Goal: Task Accomplishment & Management: Manage account settings

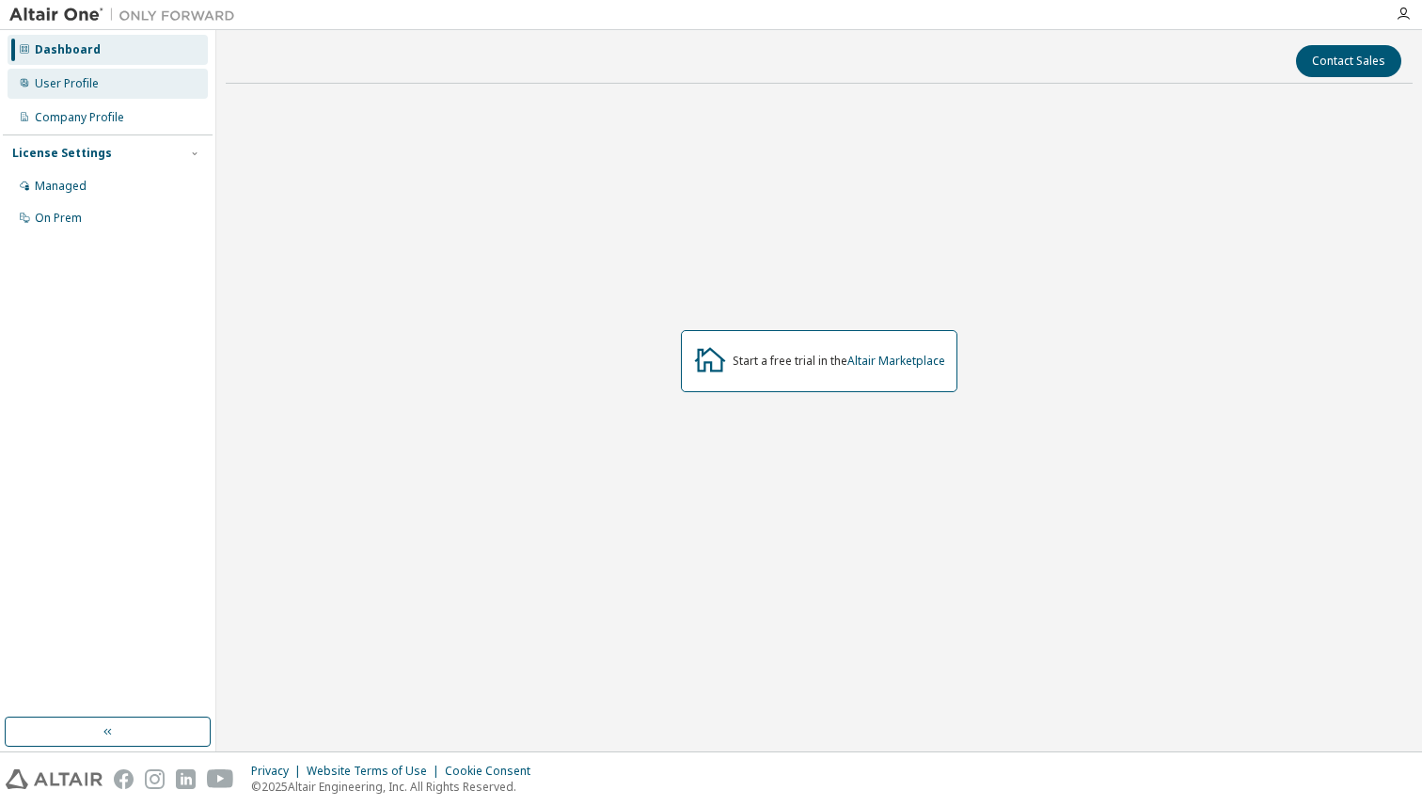
click at [95, 87] on div "User Profile" at bounding box center [67, 83] width 64 height 15
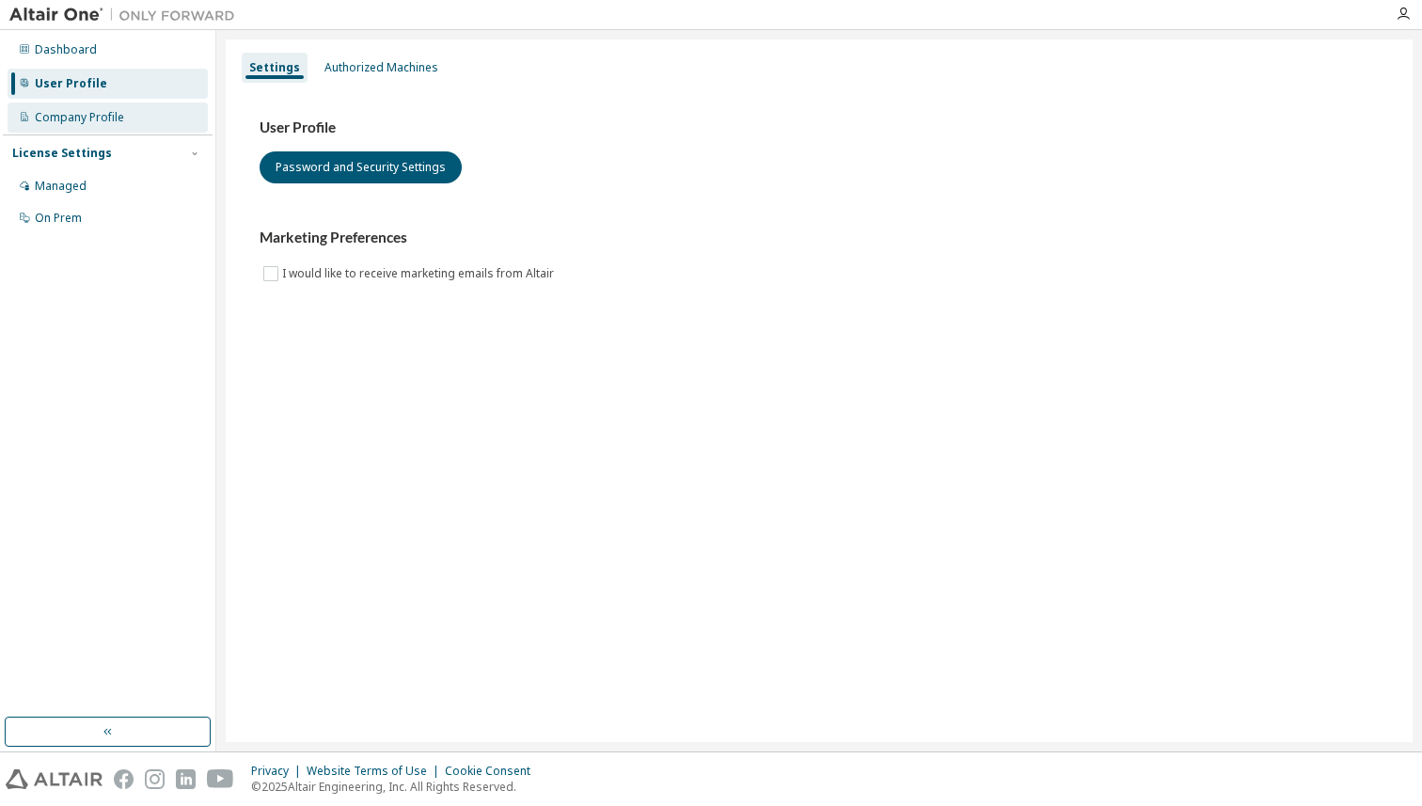
click at [96, 127] on div "Company Profile" at bounding box center [108, 117] width 200 height 30
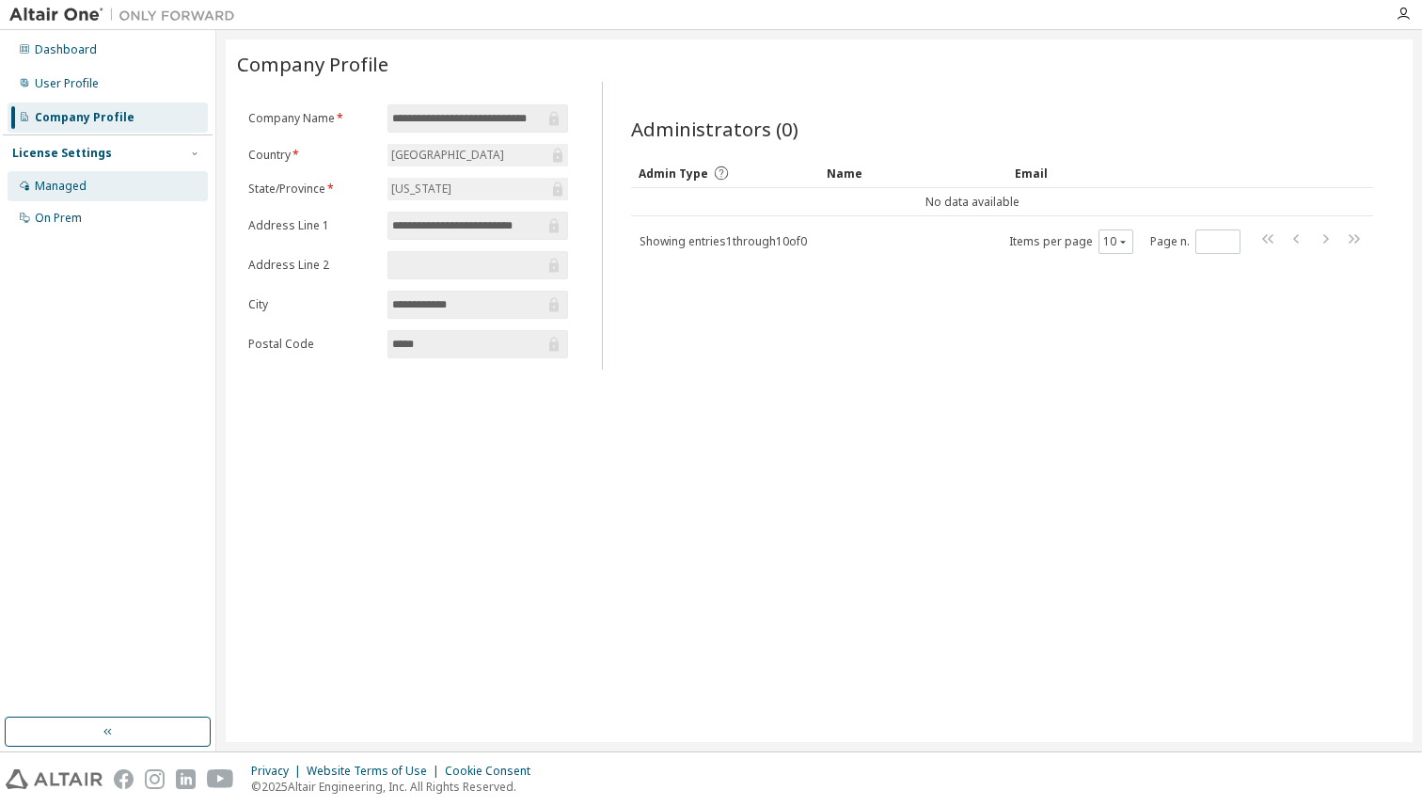
click at [87, 194] on div "Managed" at bounding box center [108, 186] width 200 height 30
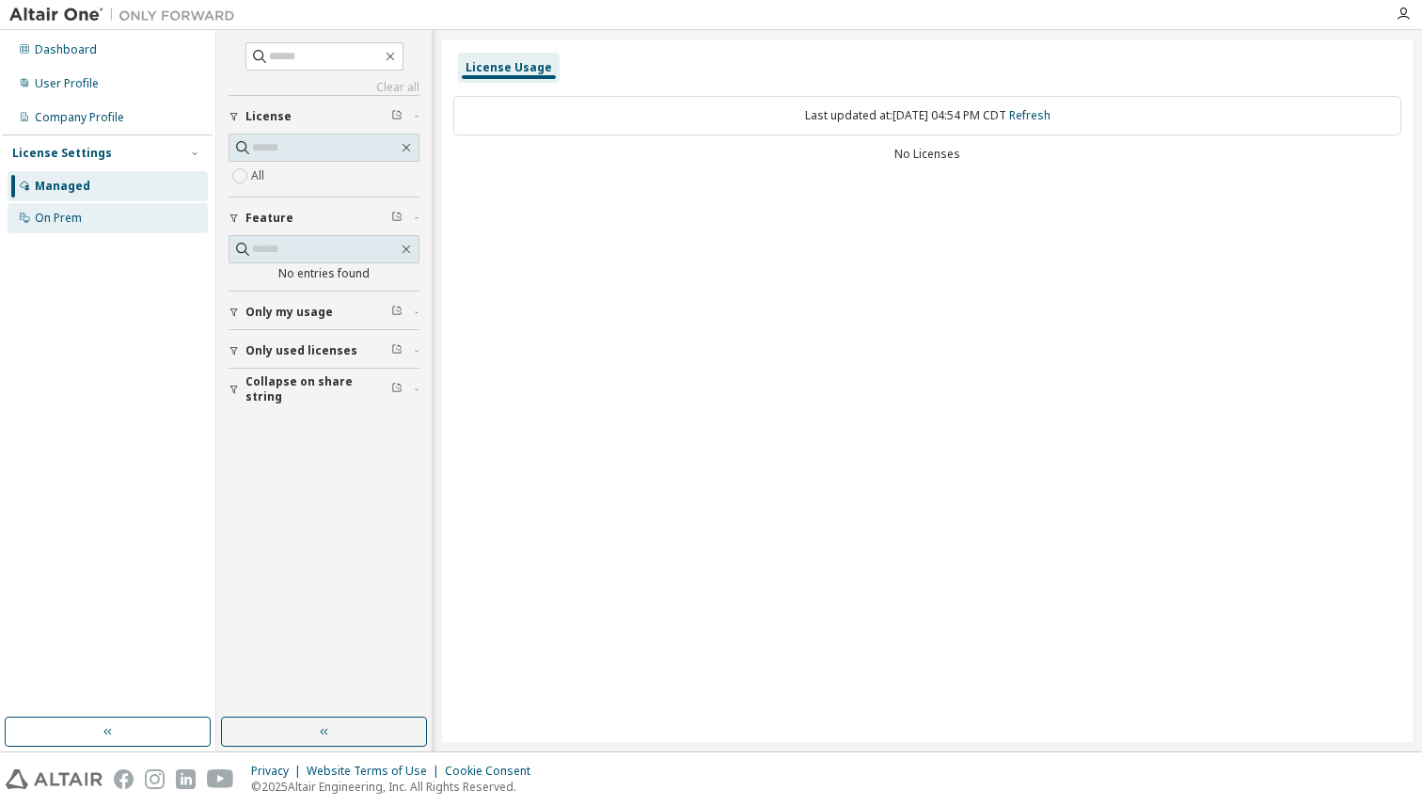
click at [86, 219] on div "On Prem" at bounding box center [108, 218] width 200 height 30
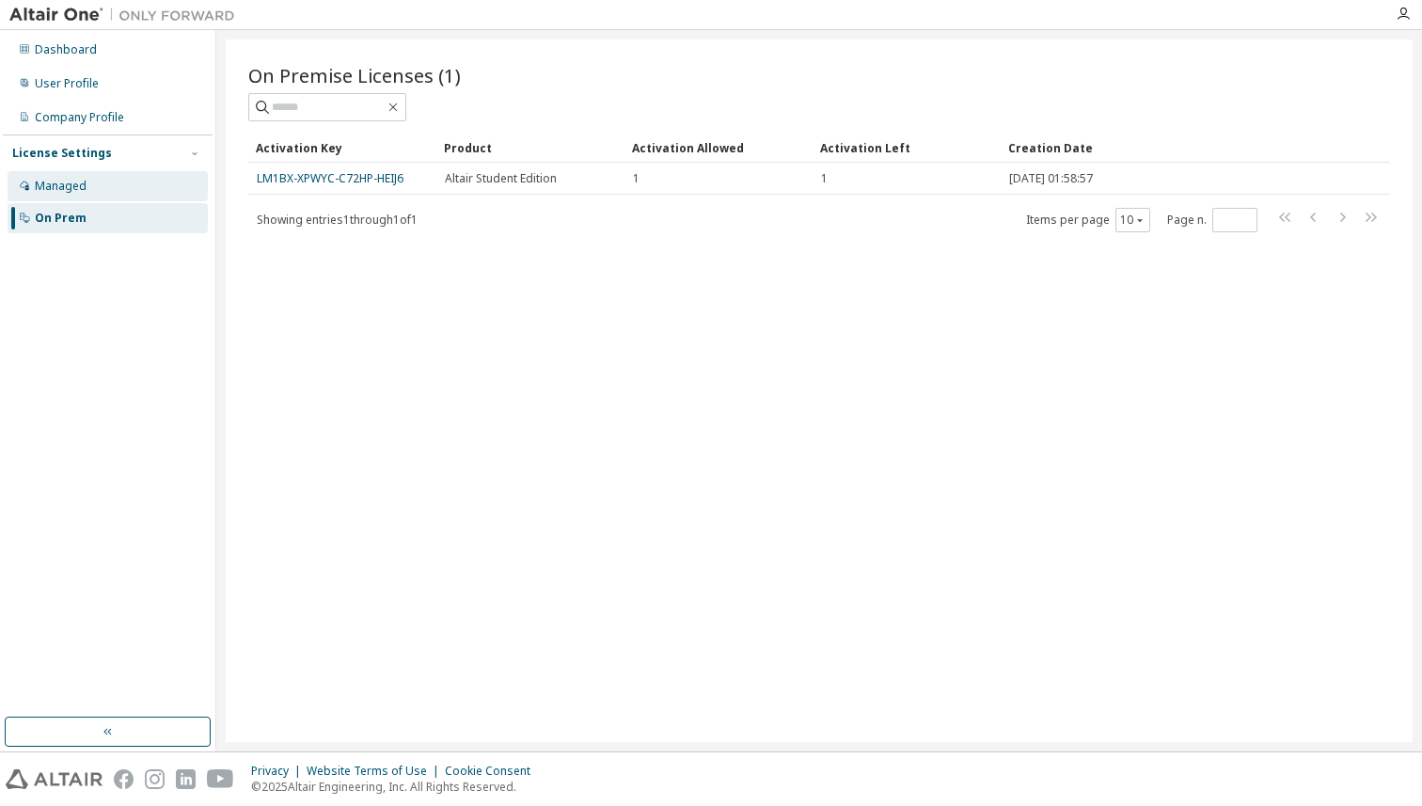
click at [72, 187] on div "Managed" at bounding box center [61, 186] width 52 height 15
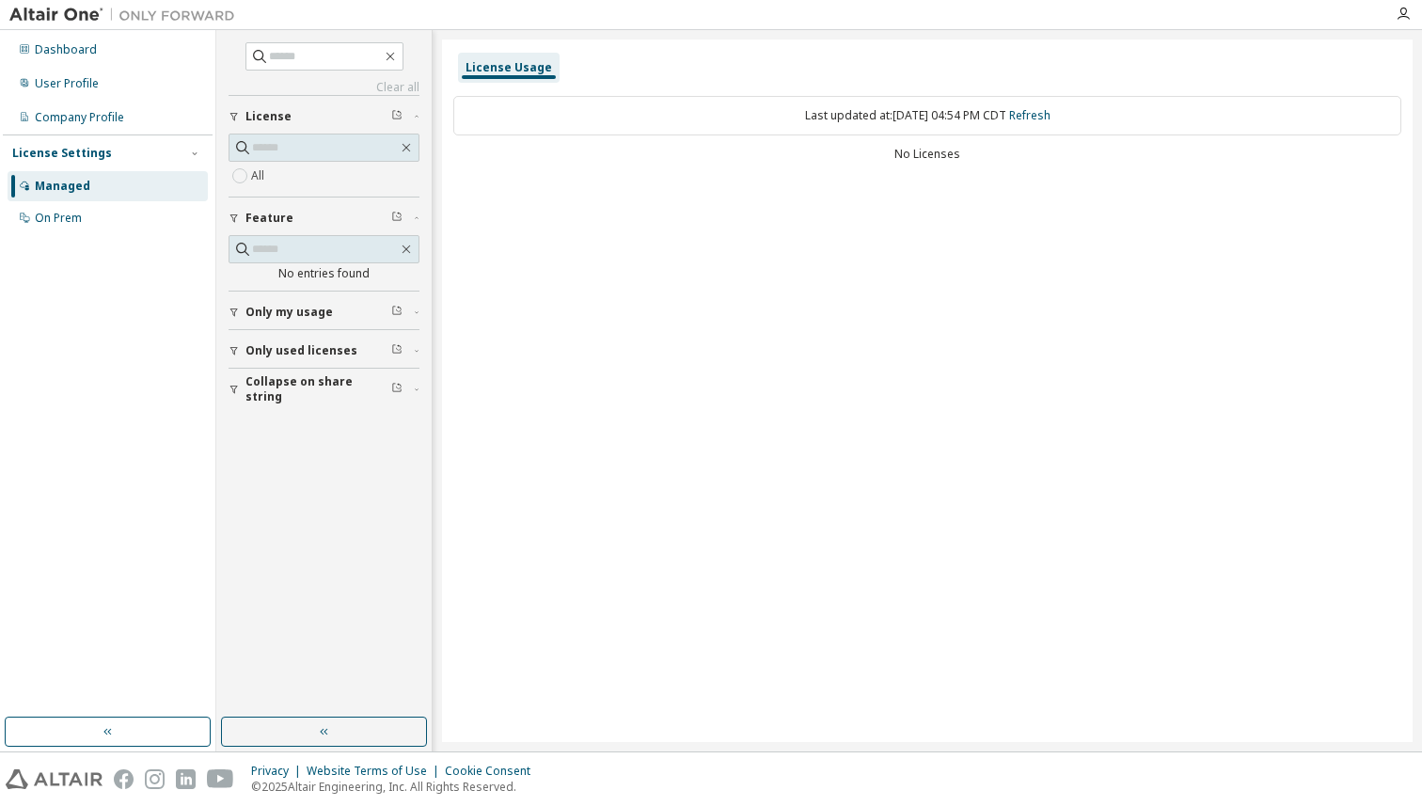
click at [260, 310] on span "Only my usage" at bounding box center [288, 312] width 87 height 15
click at [287, 395] on button "Only used licenses" at bounding box center [323, 405] width 191 height 41
click at [296, 513] on button "Collapse on share string" at bounding box center [323, 498] width 191 height 41
click at [307, 493] on span "Collapse on share string" at bounding box center [318, 498] width 146 height 30
click at [307, 417] on button "Only used licenses" at bounding box center [323, 405] width 191 height 41
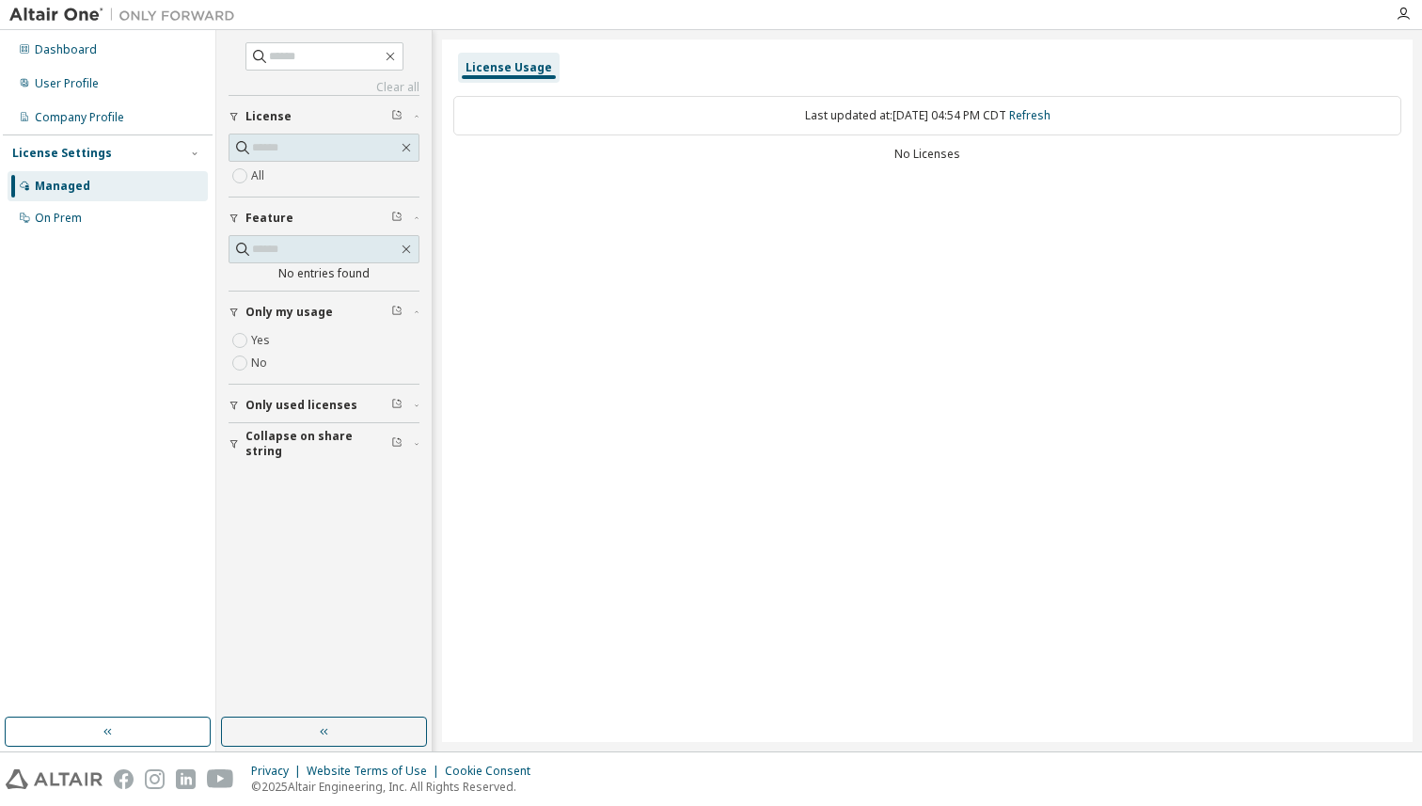
click at [306, 301] on button "Only my usage" at bounding box center [323, 311] width 191 height 41
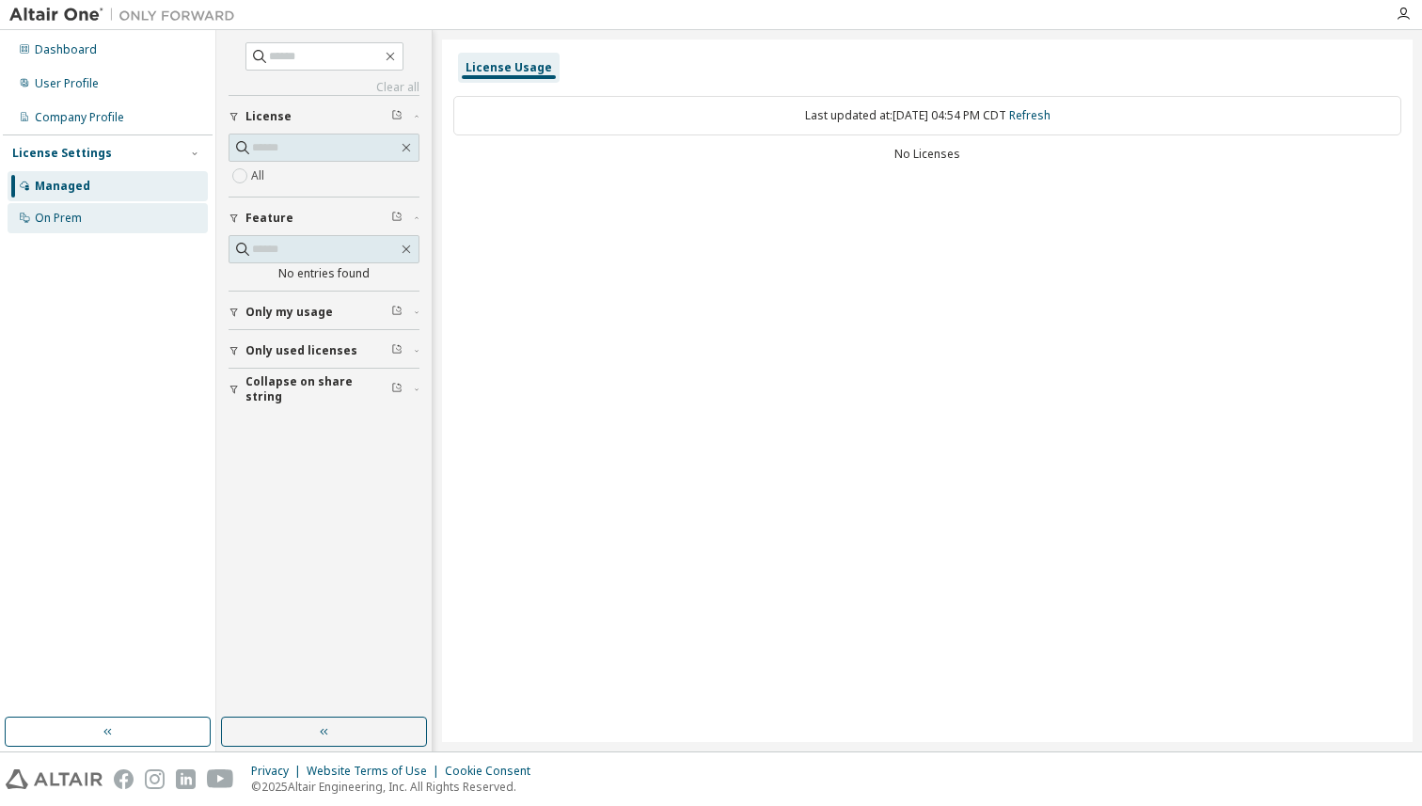
click at [95, 227] on div "On Prem" at bounding box center [108, 218] width 200 height 30
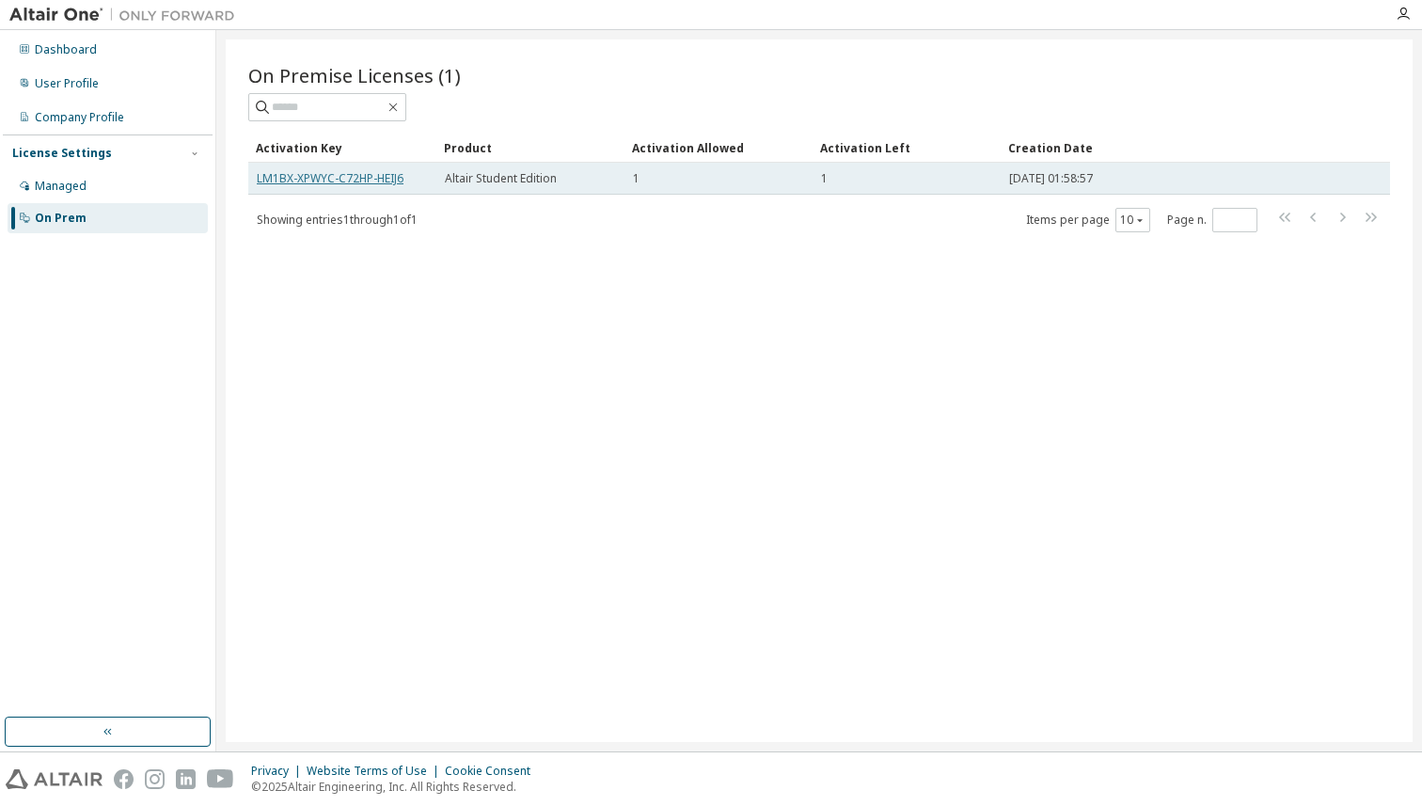
click at [317, 174] on link "LM1BX-XPWYC-C72HP-HEIJ6" at bounding box center [330, 178] width 147 height 16
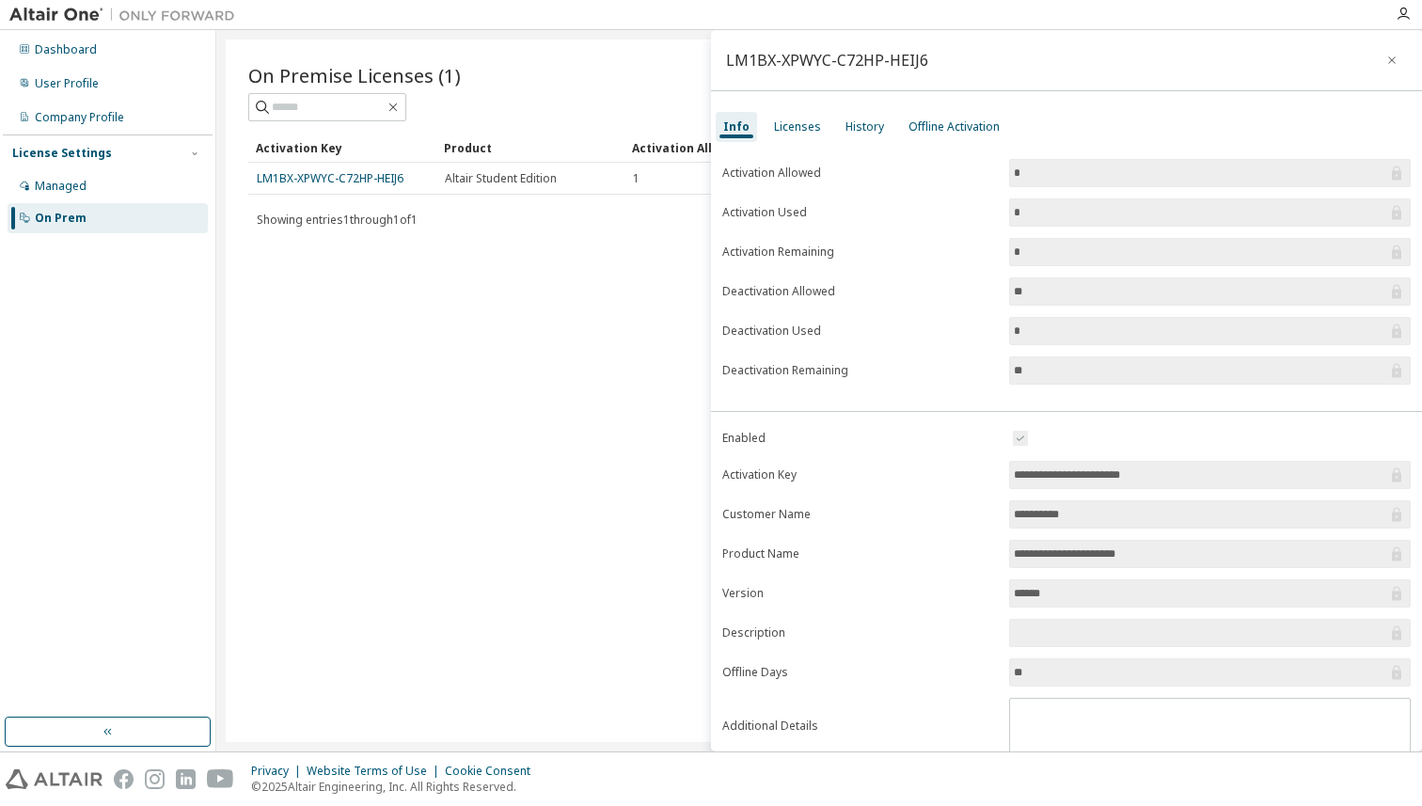
click at [416, 429] on div "On Premise Licenses (1) Clear Load Save Save As Field Operator Value Select fil…" at bounding box center [819, 390] width 1187 height 702
click at [783, 130] on div "Licenses" at bounding box center [797, 126] width 47 height 15
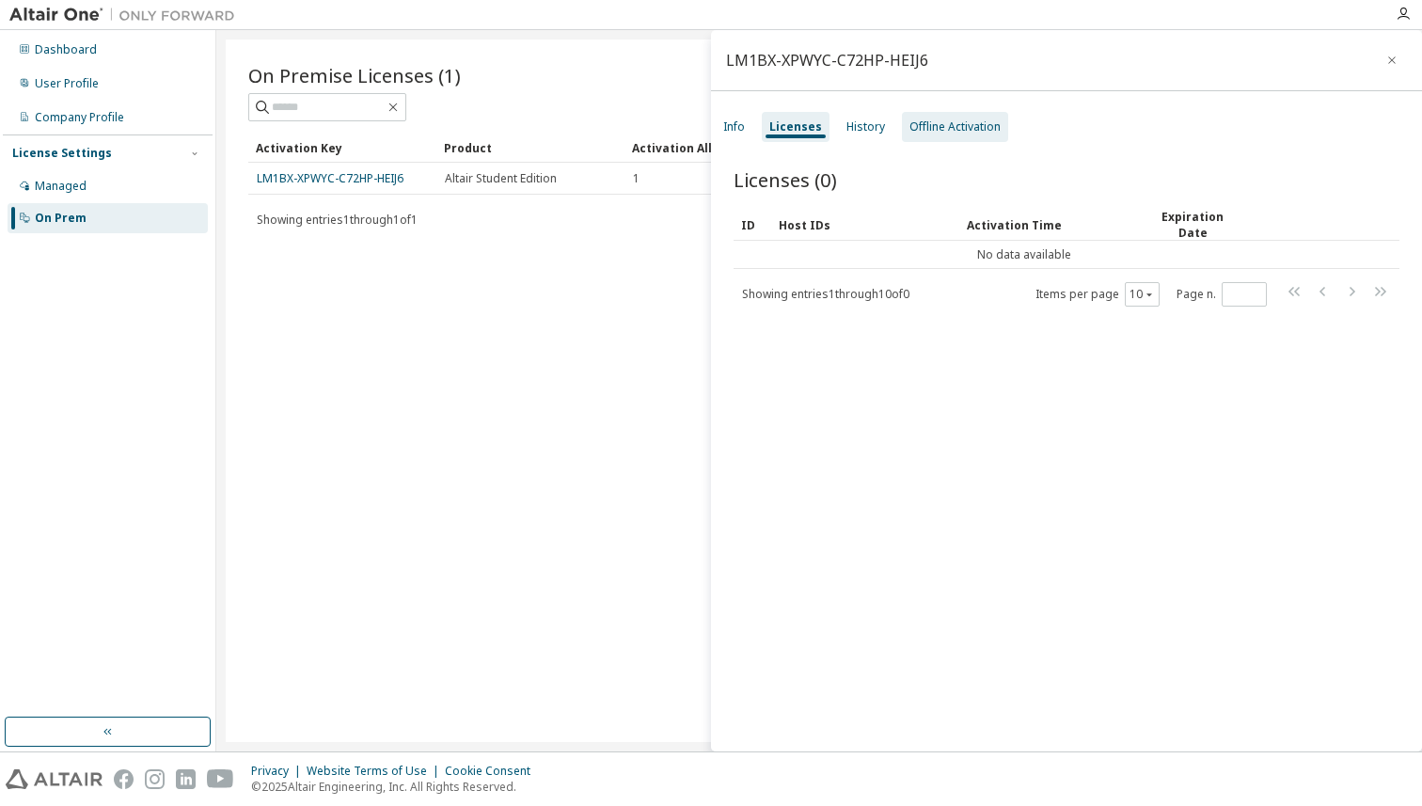
click at [960, 130] on div "Offline Activation" at bounding box center [954, 126] width 91 height 15
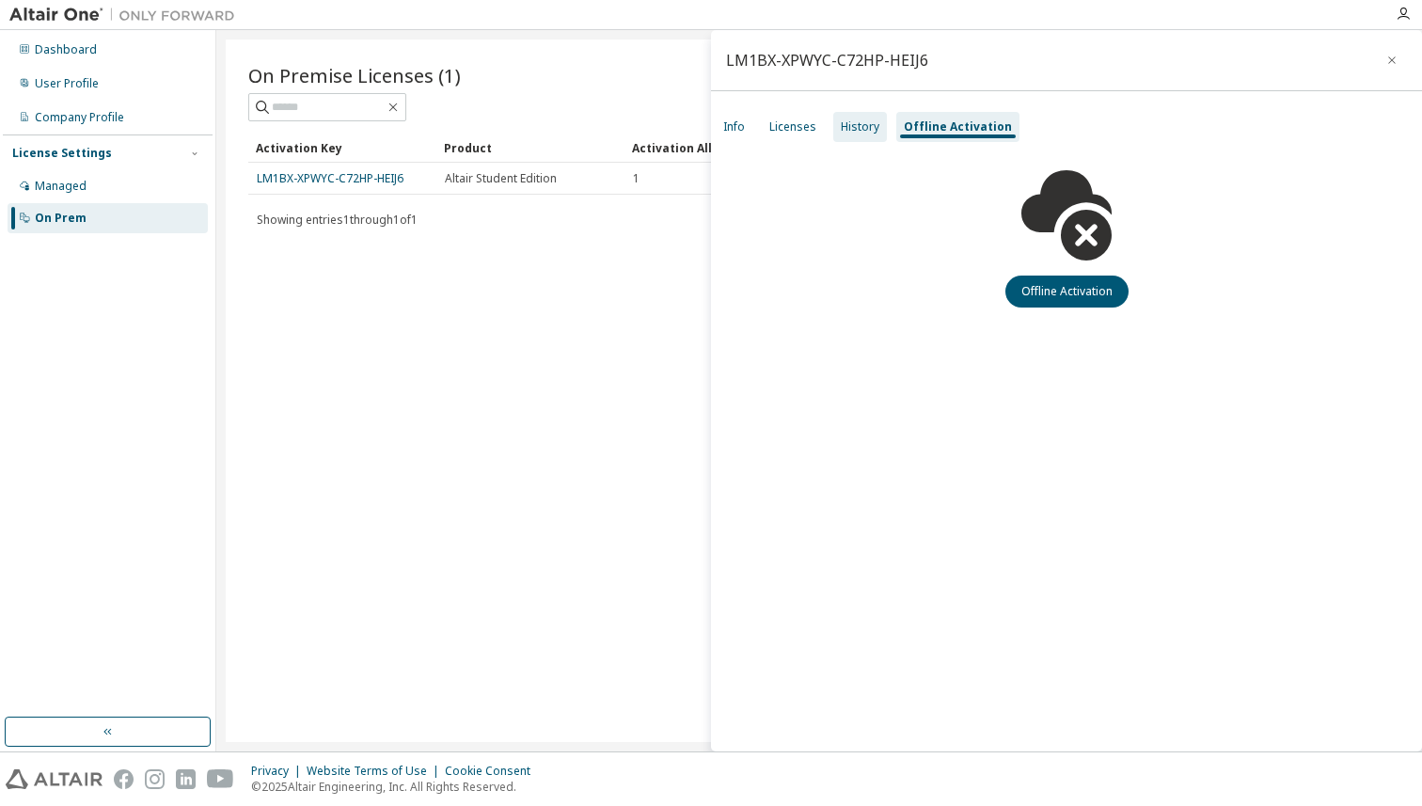
click at [874, 128] on div "History" at bounding box center [860, 126] width 39 height 15
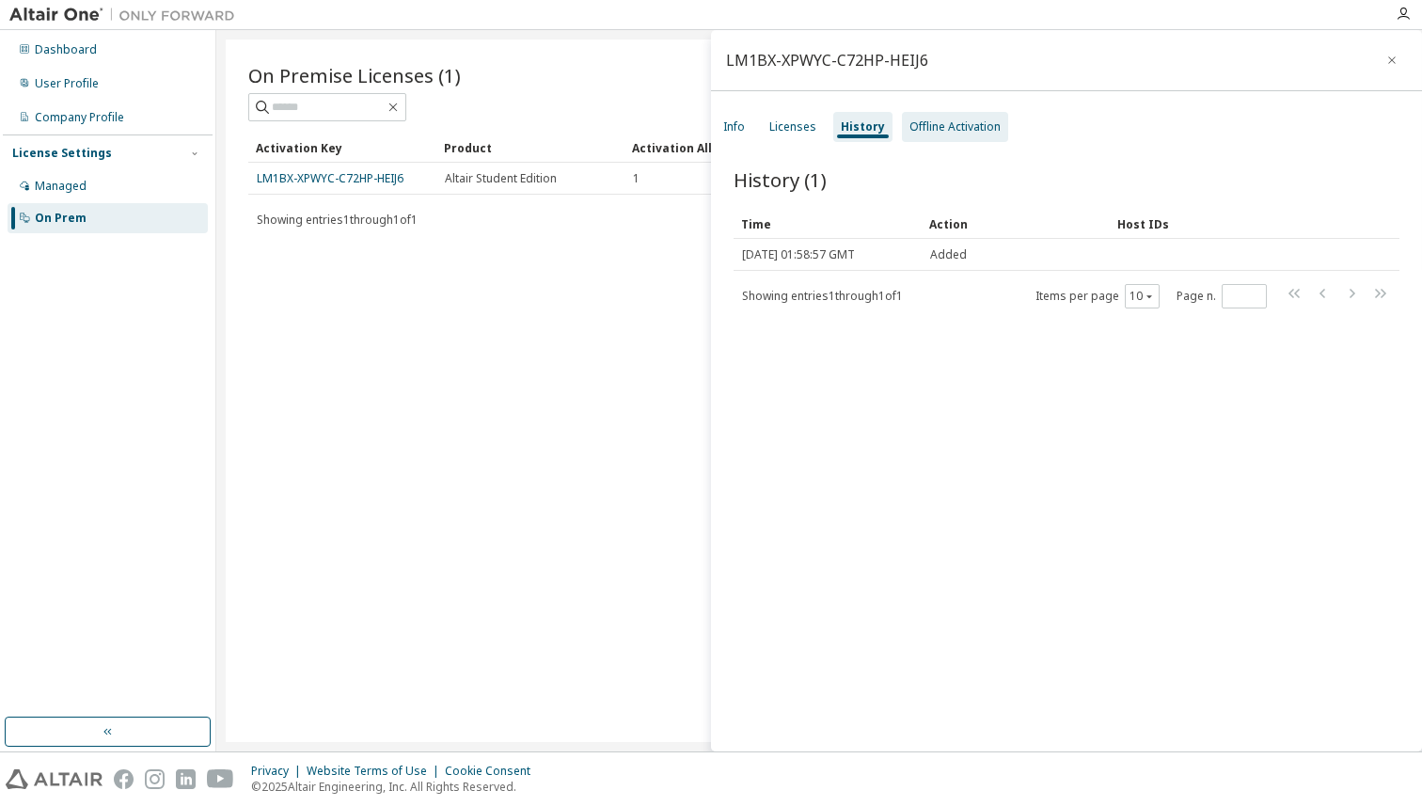
click at [926, 128] on div "Offline Activation" at bounding box center [954, 126] width 91 height 15
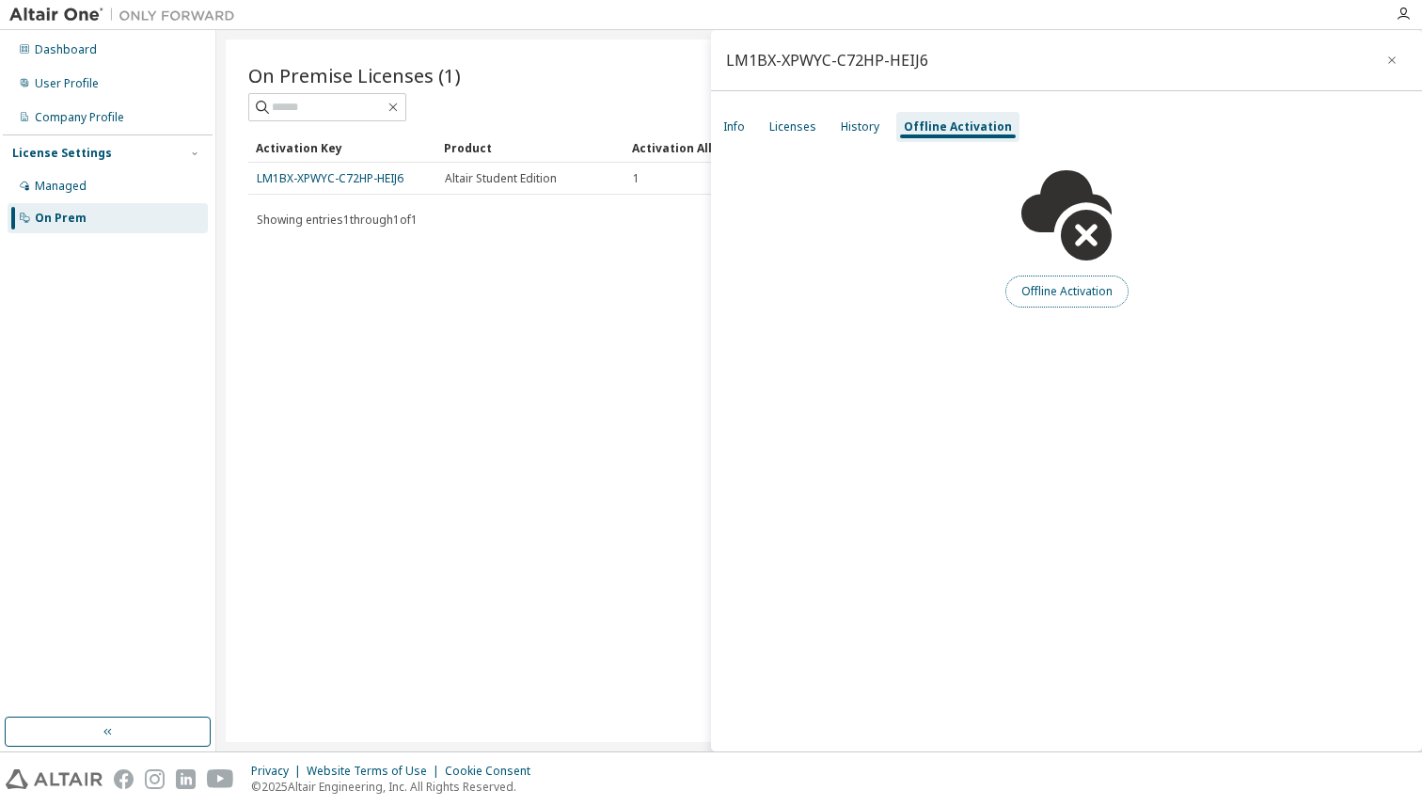
click at [1070, 293] on button "Offline Activation" at bounding box center [1066, 291] width 123 height 32
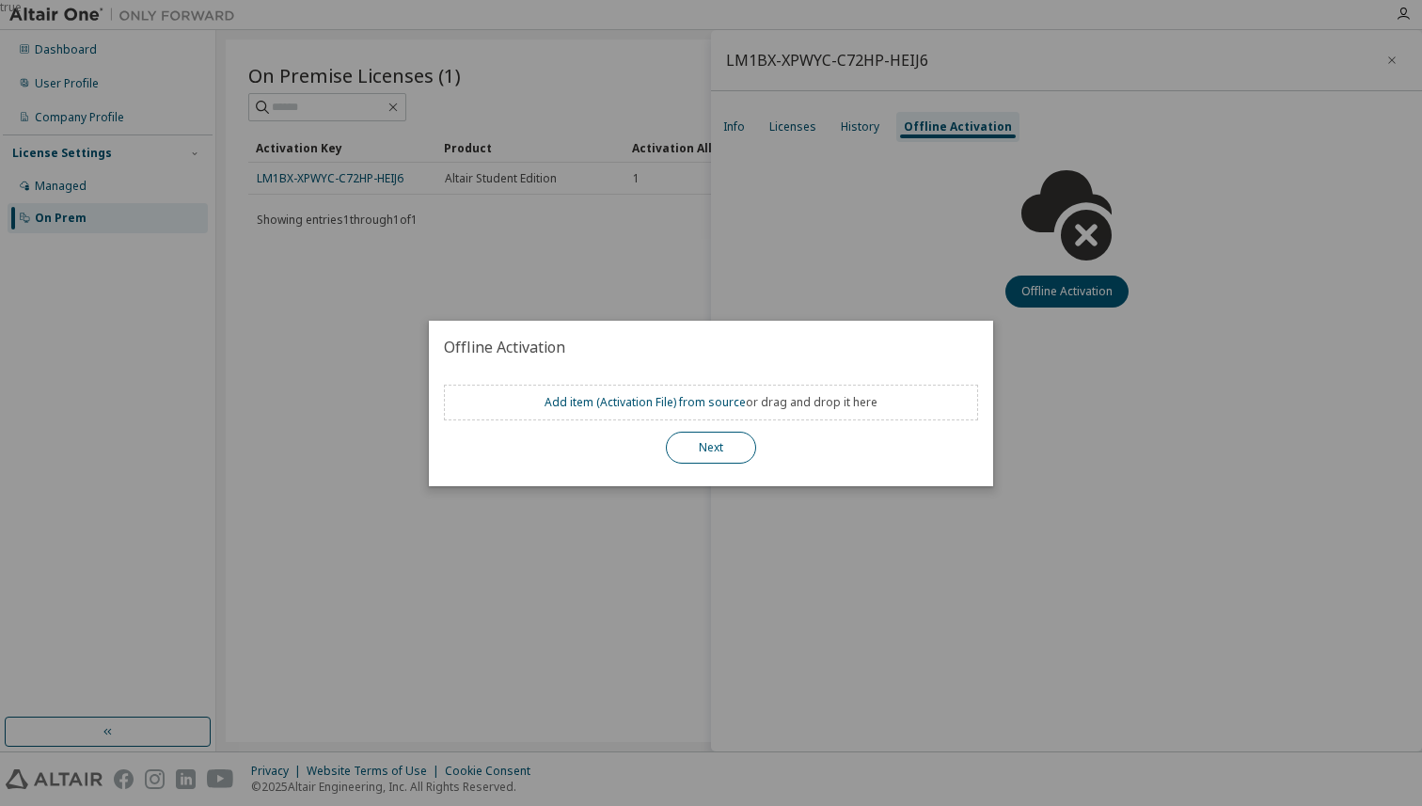
click at [720, 453] on button "Next" at bounding box center [711, 448] width 90 height 32
click at [768, 214] on div "true" at bounding box center [711, 403] width 1422 height 806
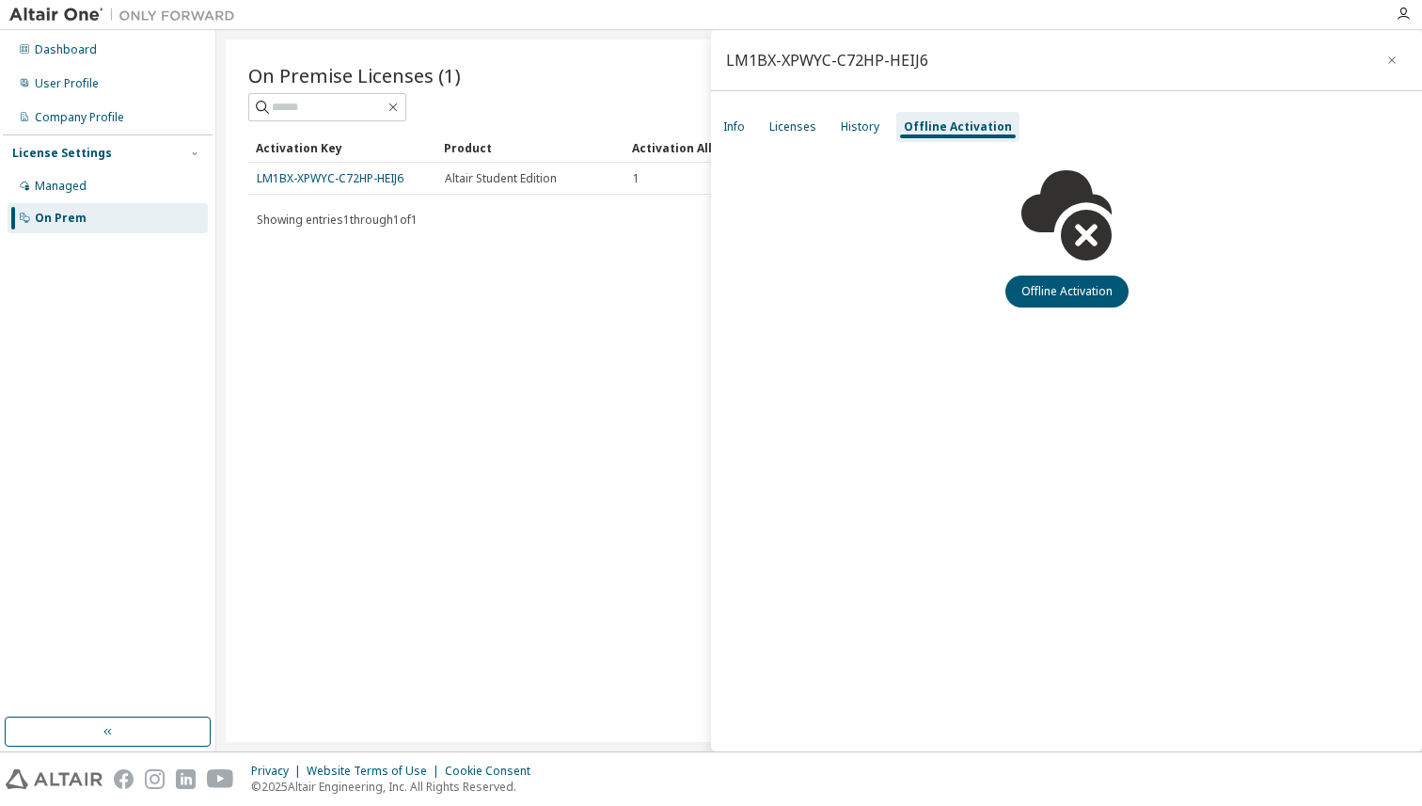
click at [768, 214] on div "Offline Activation" at bounding box center [1066, 226] width 711 height 164
click at [630, 285] on div "On Premise Licenses (1) Clear Load Save Save As Field Operator Value Select fil…" at bounding box center [819, 390] width 1187 height 702
click at [1388, 55] on icon "button" at bounding box center [1391, 60] width 13 height 15
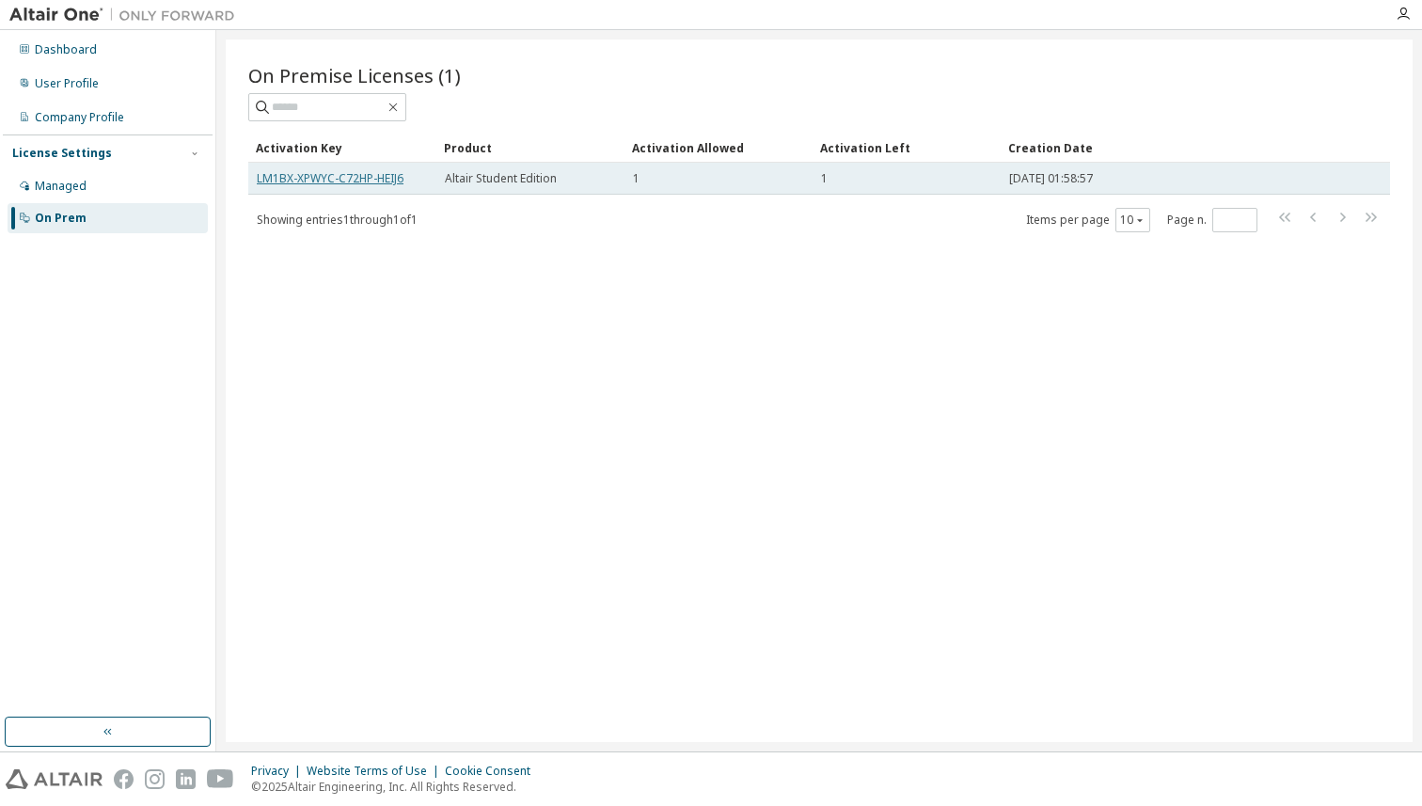
click at [386, 177] on link "LM1BX-XPWYC-C72HP-HEIJ6" at bounding box center [330, 178] width 147 height 16
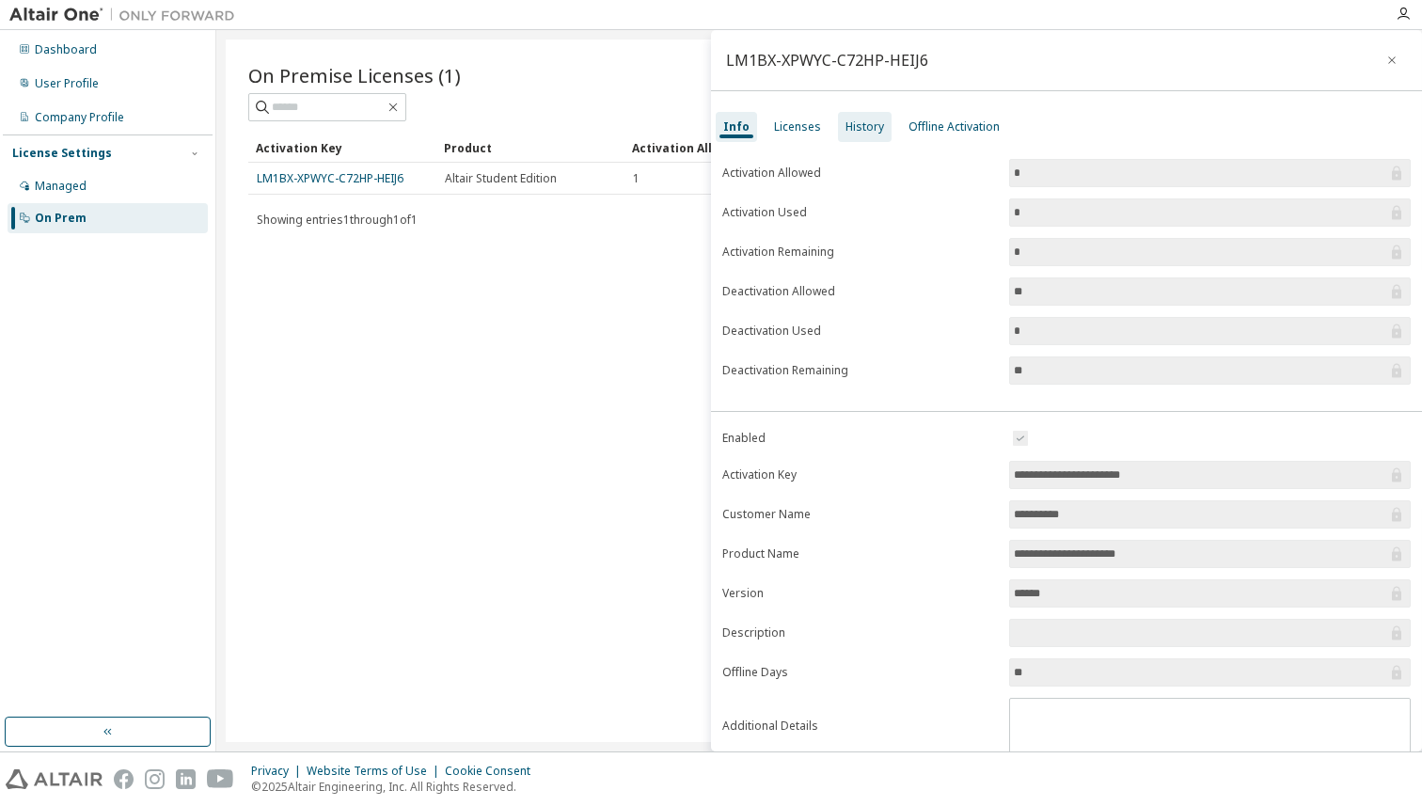
click at [861, 121] on div "History" at bounding box center [864, 126] width 39 height 15
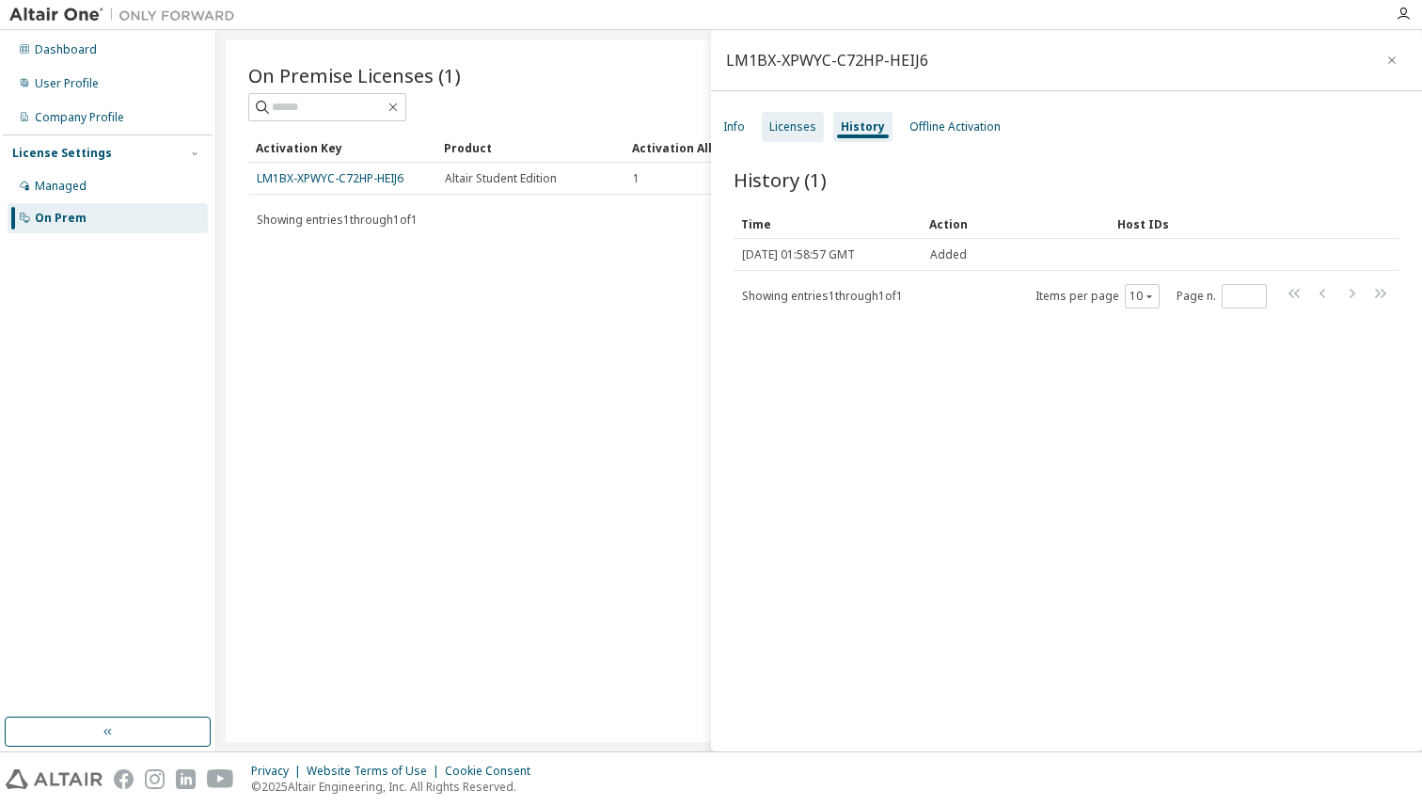
click at [791, 123] on div "Licenses" at bounding box center [792, 126] width 47 height 15
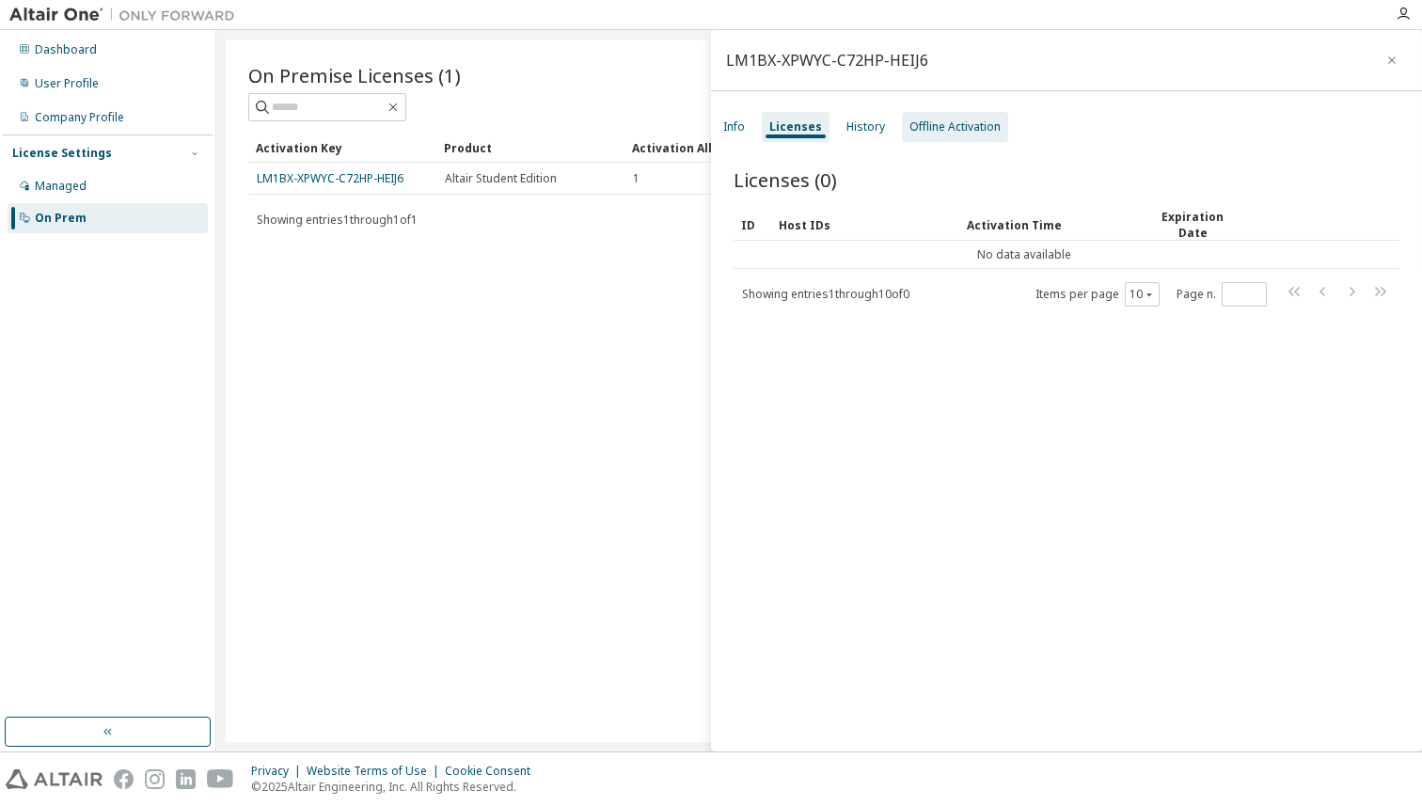
click at [925, 134] on div "Offline Activation" at bounding box center [955, 127] width 106 height 30
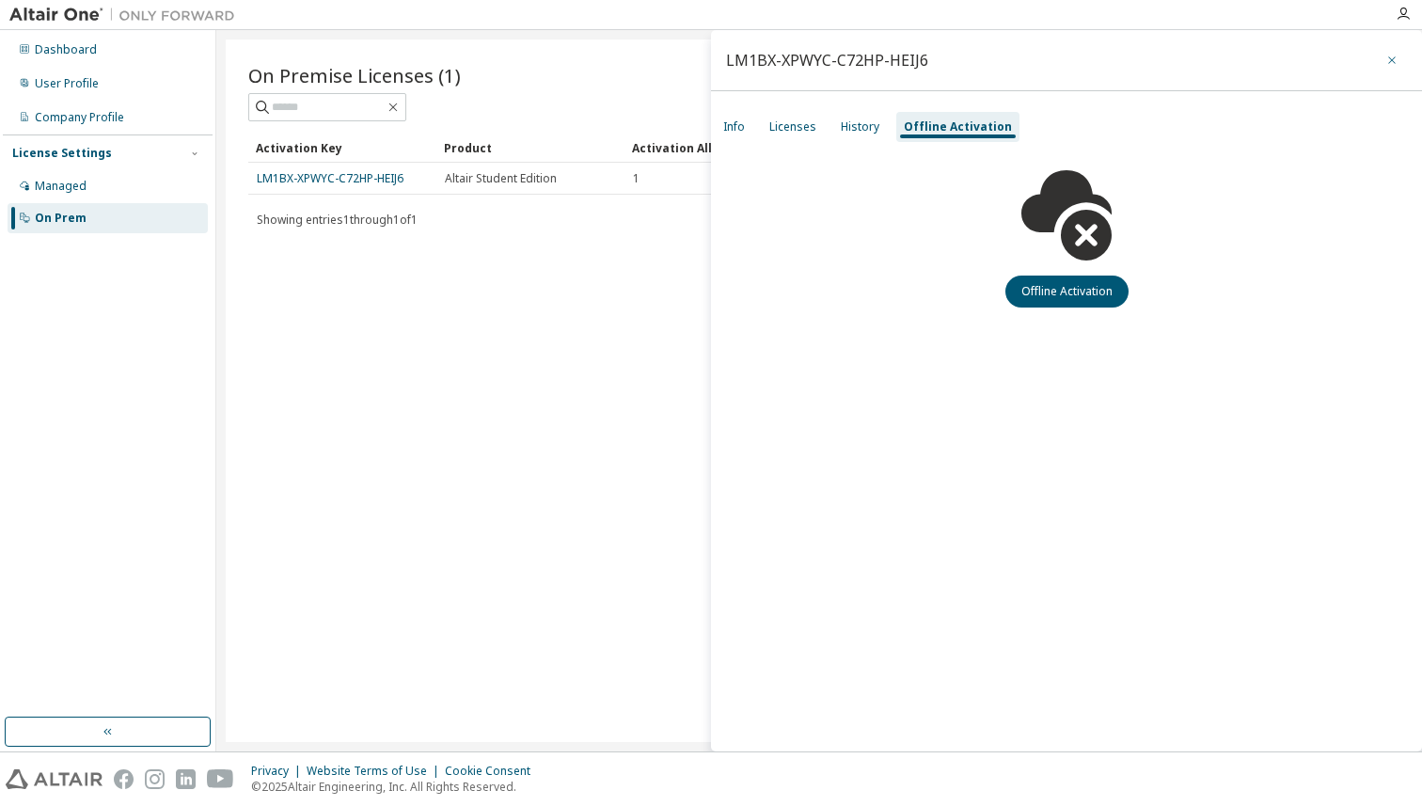
click at [1393, 56] on icon "button" at bounding box center [1391, 60] width 13 height 15
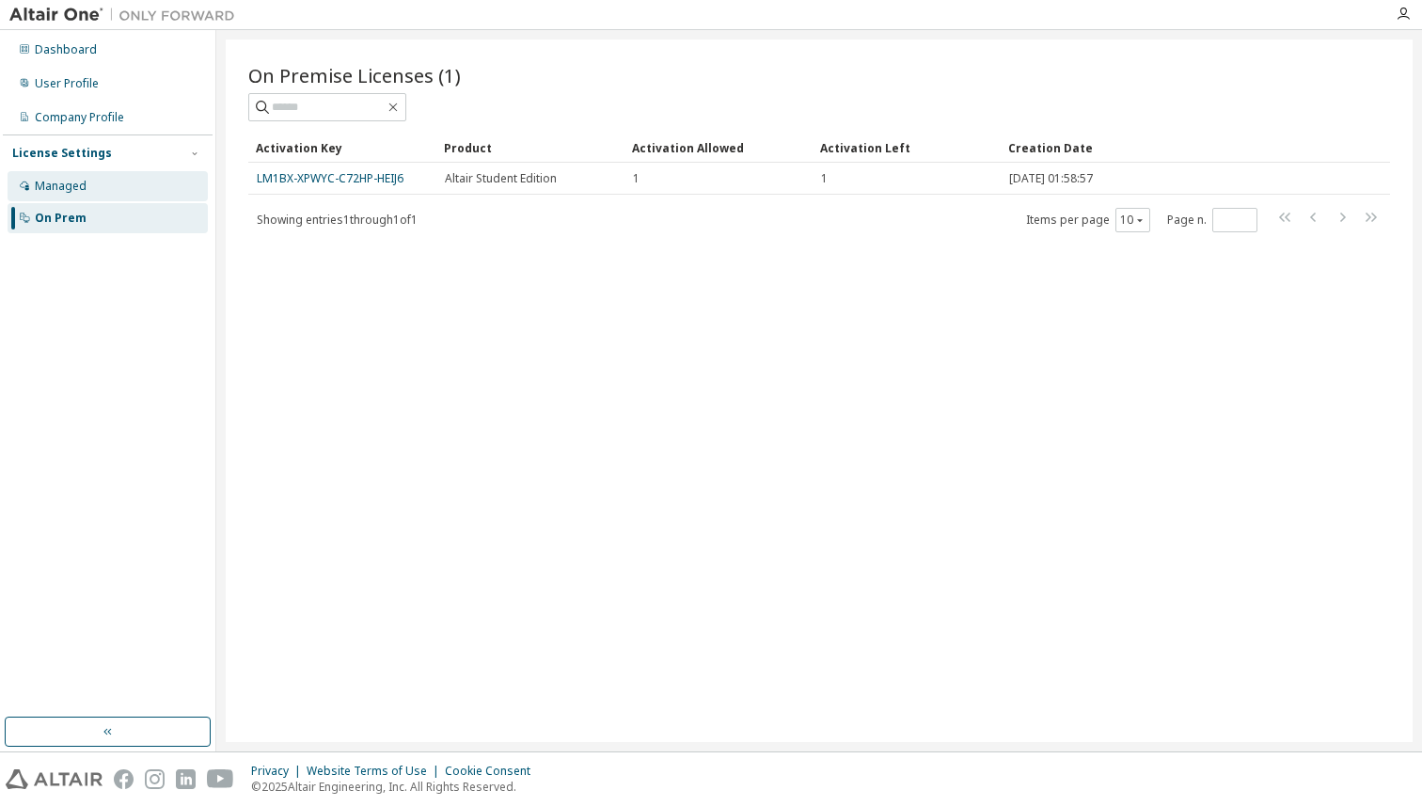
click at [99, 181] on div "Managed" at bounding box center [108, 186] width 200 height 30
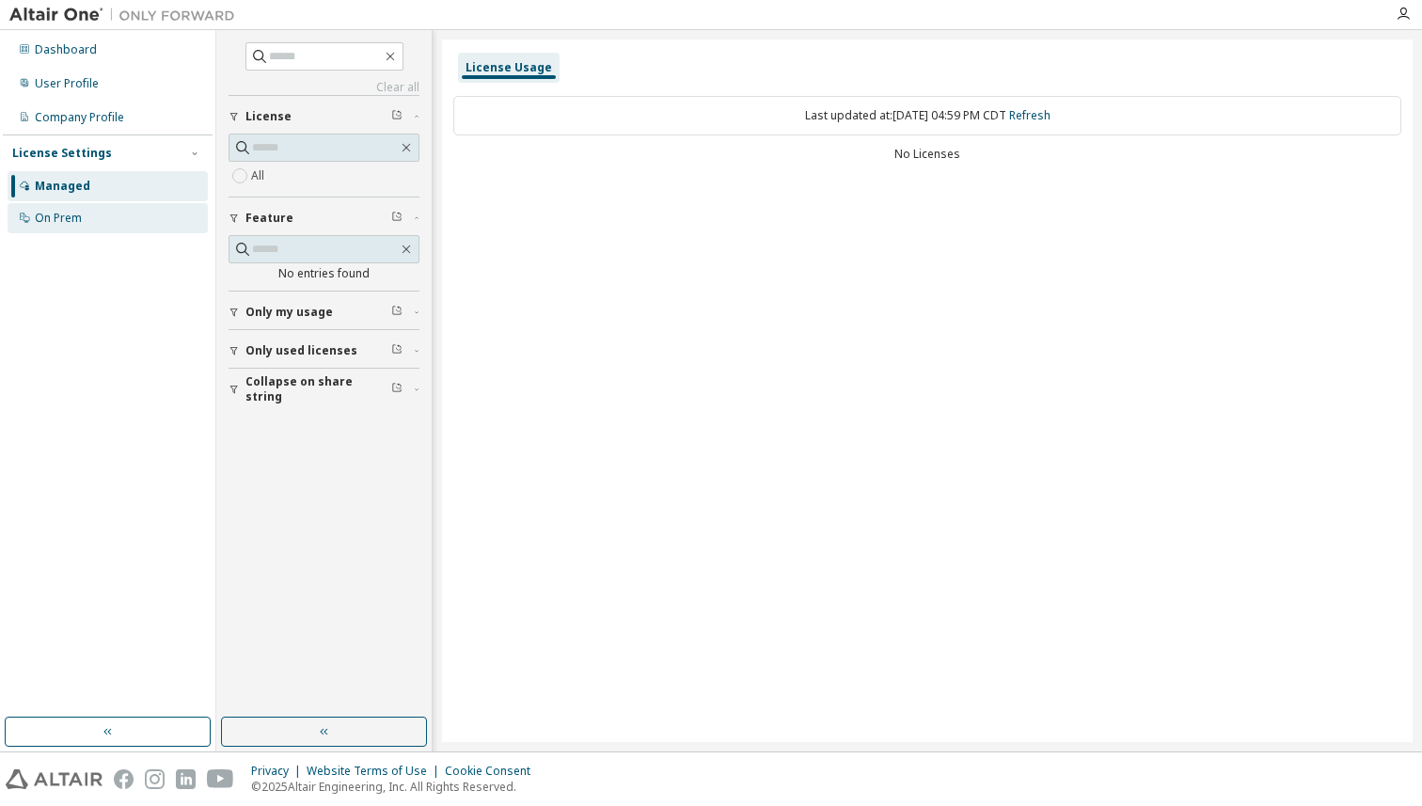
click at [88, 210] on div "On Prem" at bounding box center [108, 218] width 200 height 30
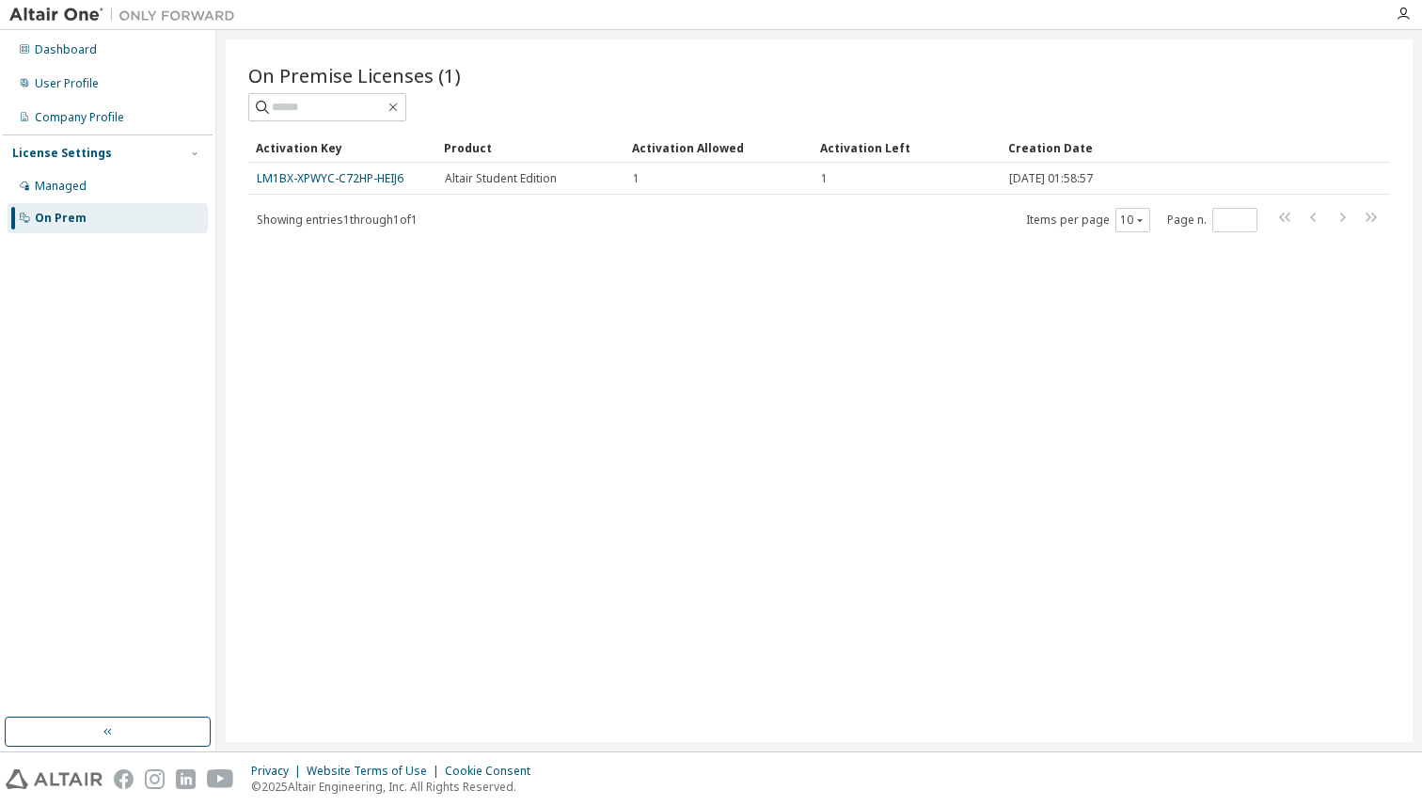
click at [635, 421] on div "On Premise Licenses (1) Clear Load Save Save As Field Operator Value Select fil…" at bounding box center [819, 390] width 1187 height 702
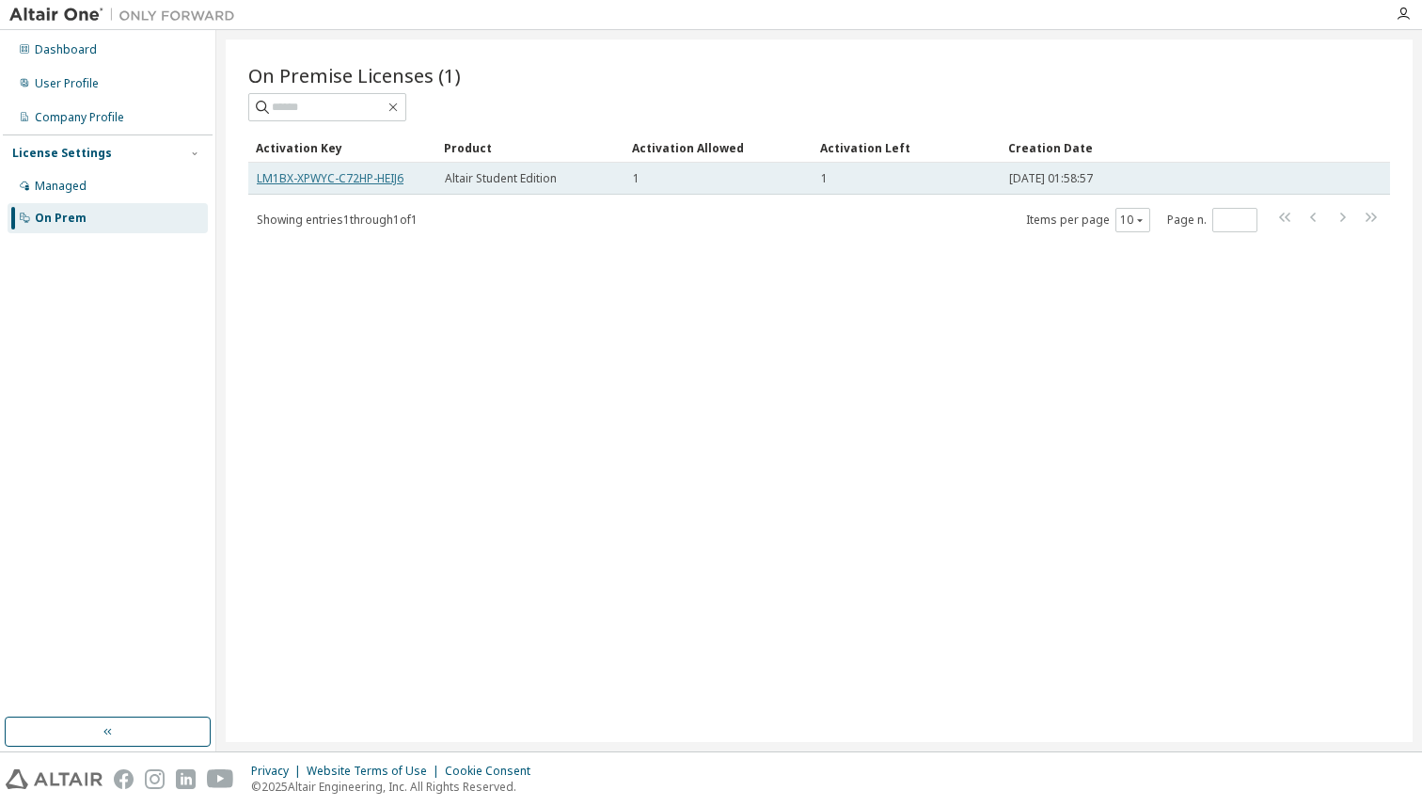
click at [348, 176] on link "LM1BX-XPWYC-C72HP-HEIJ6" at bounding box center [330, 178] width 147 height 16
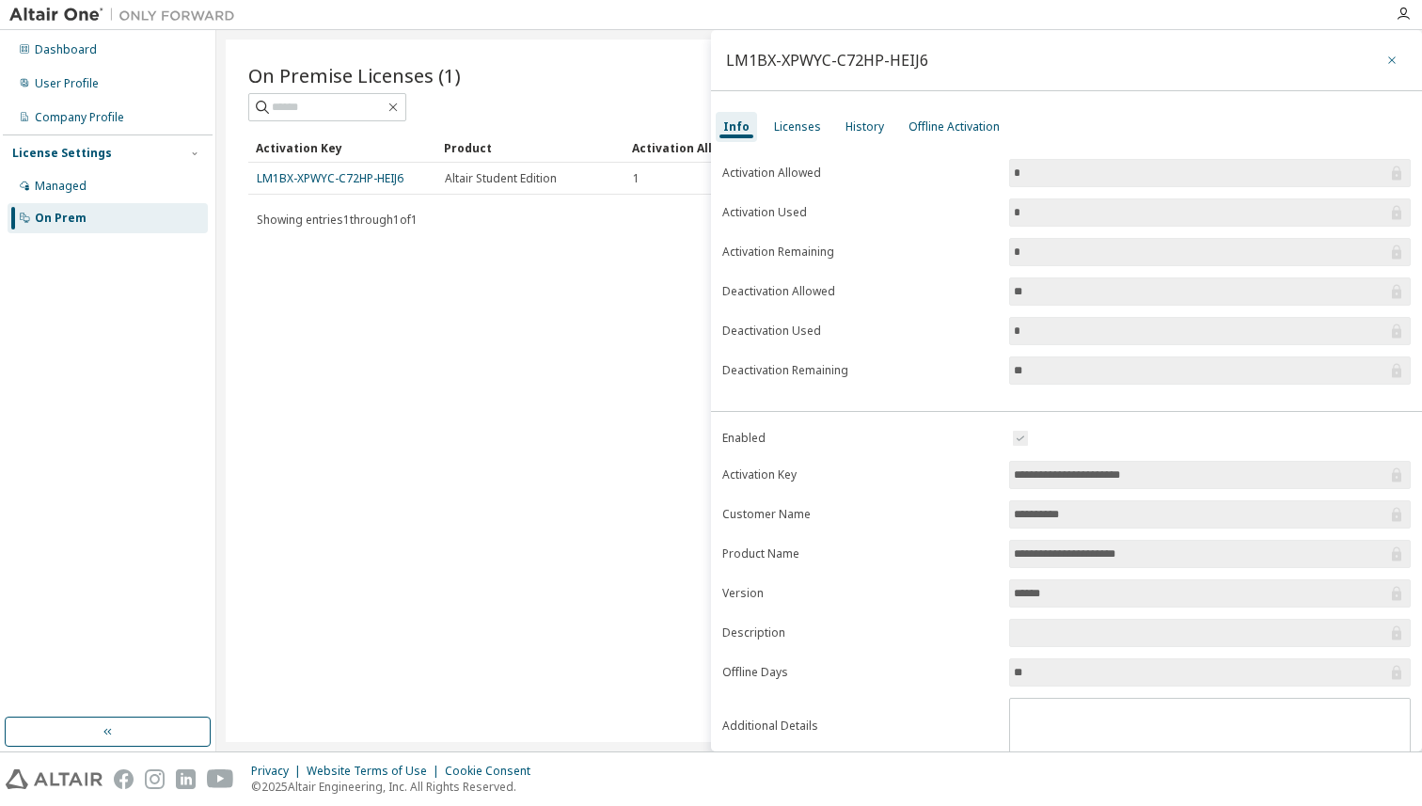
click at [1385, 63] on icon "button" at bounding box center [1391, 60] width 13 height 15
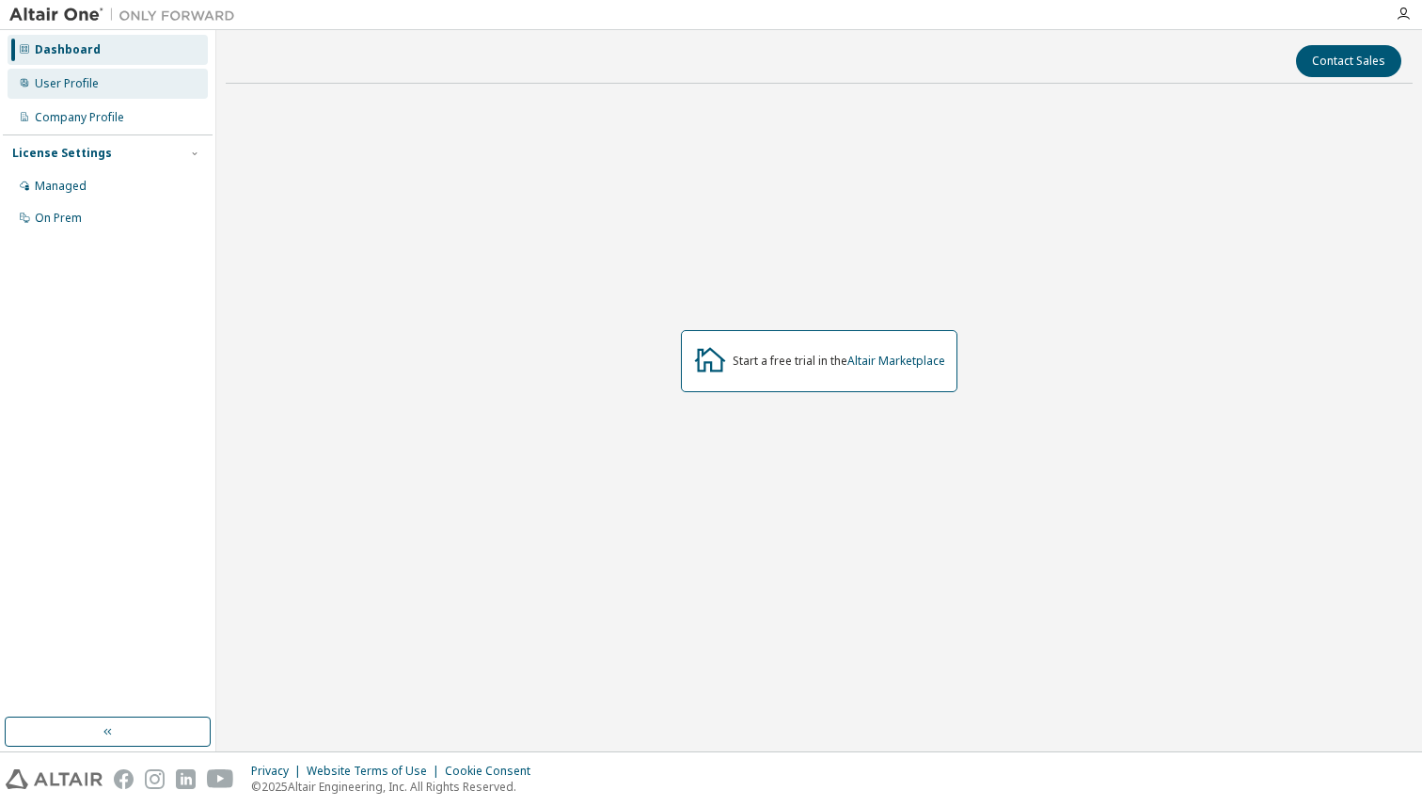
click at [83, 82] on div "User Profile" at bounding box center [67, 83] width 64 height 15
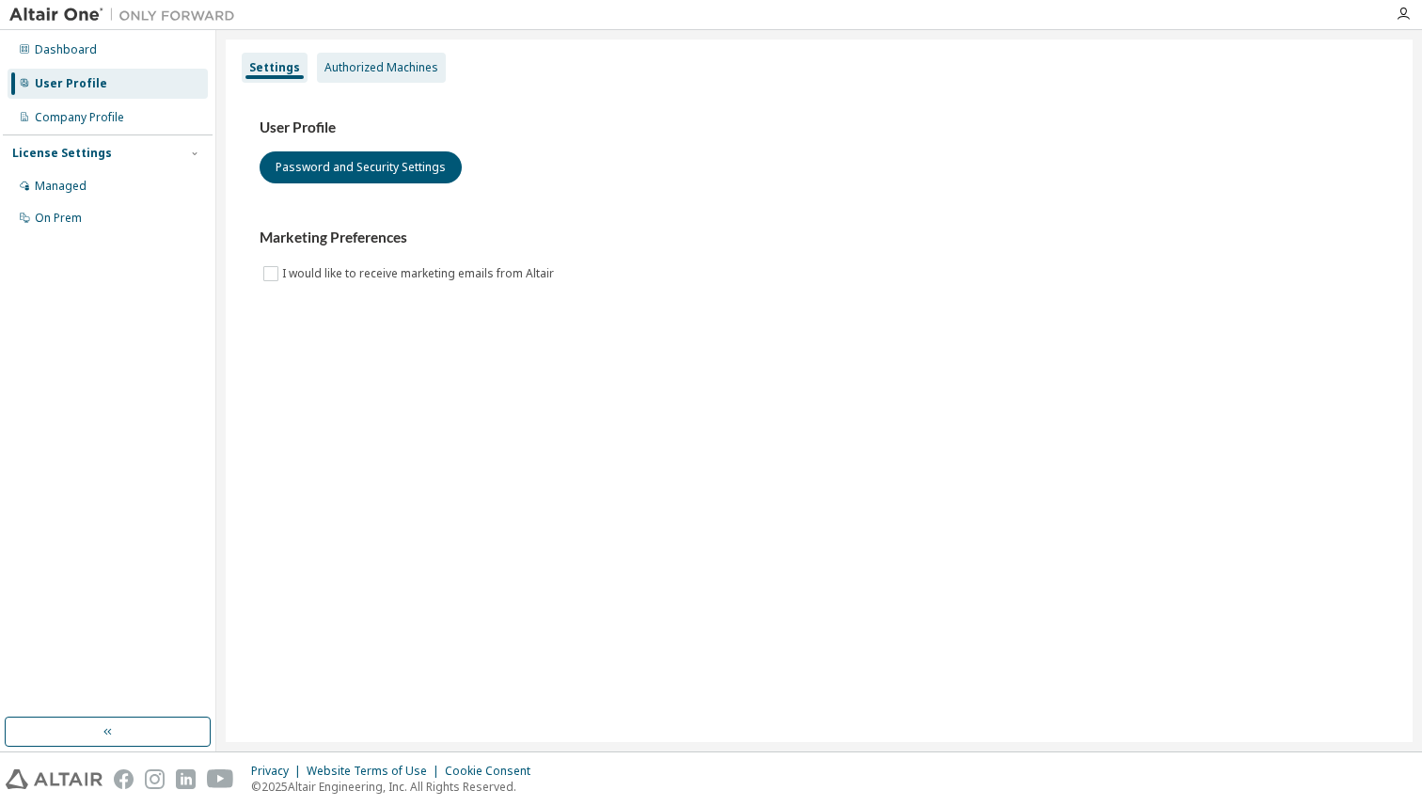
click at [338, 73] on div "Authorized Machines" at bounding box center [381, 67] width 114 height 15
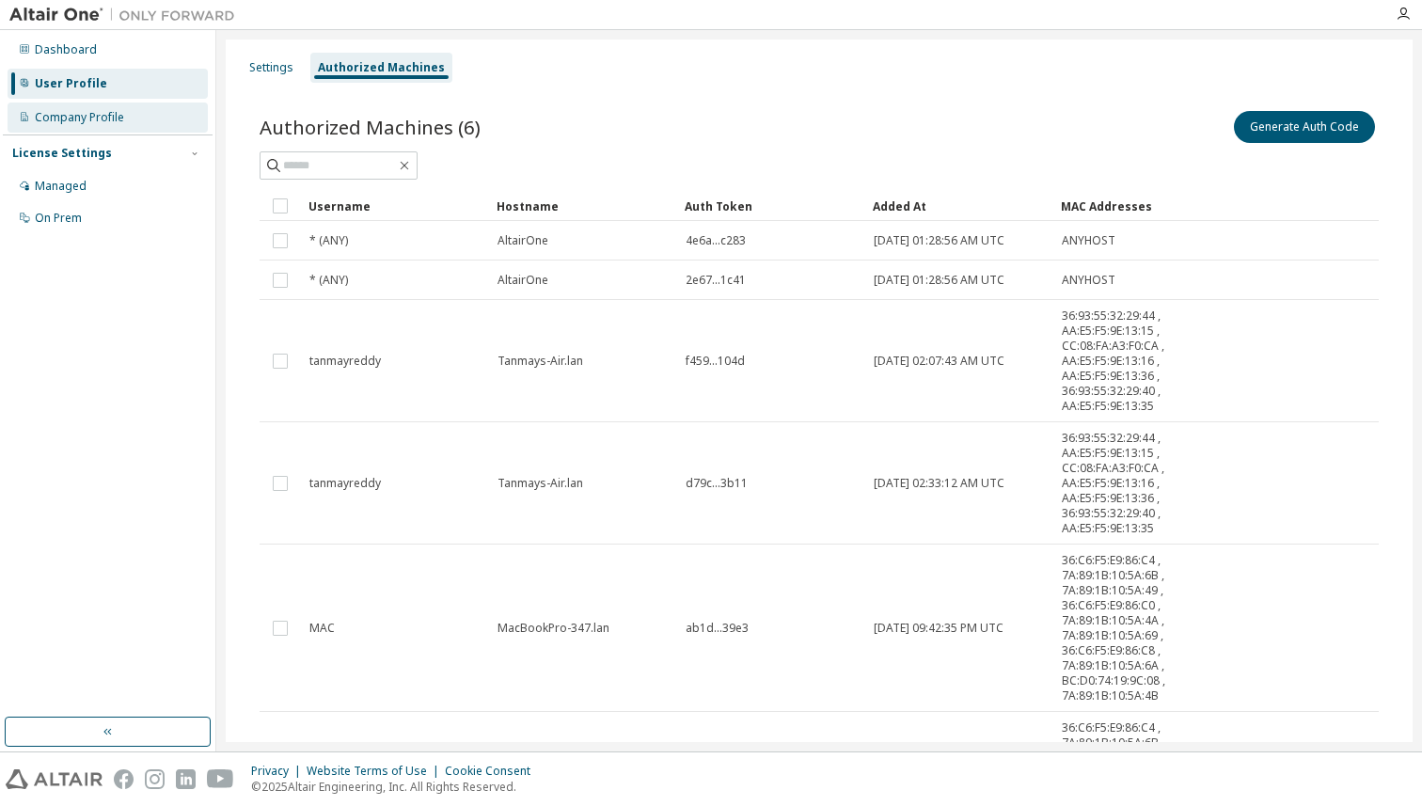
click at [112, 122] on div "Company Profile" at bounding box center [79, 117] width 89 height 15
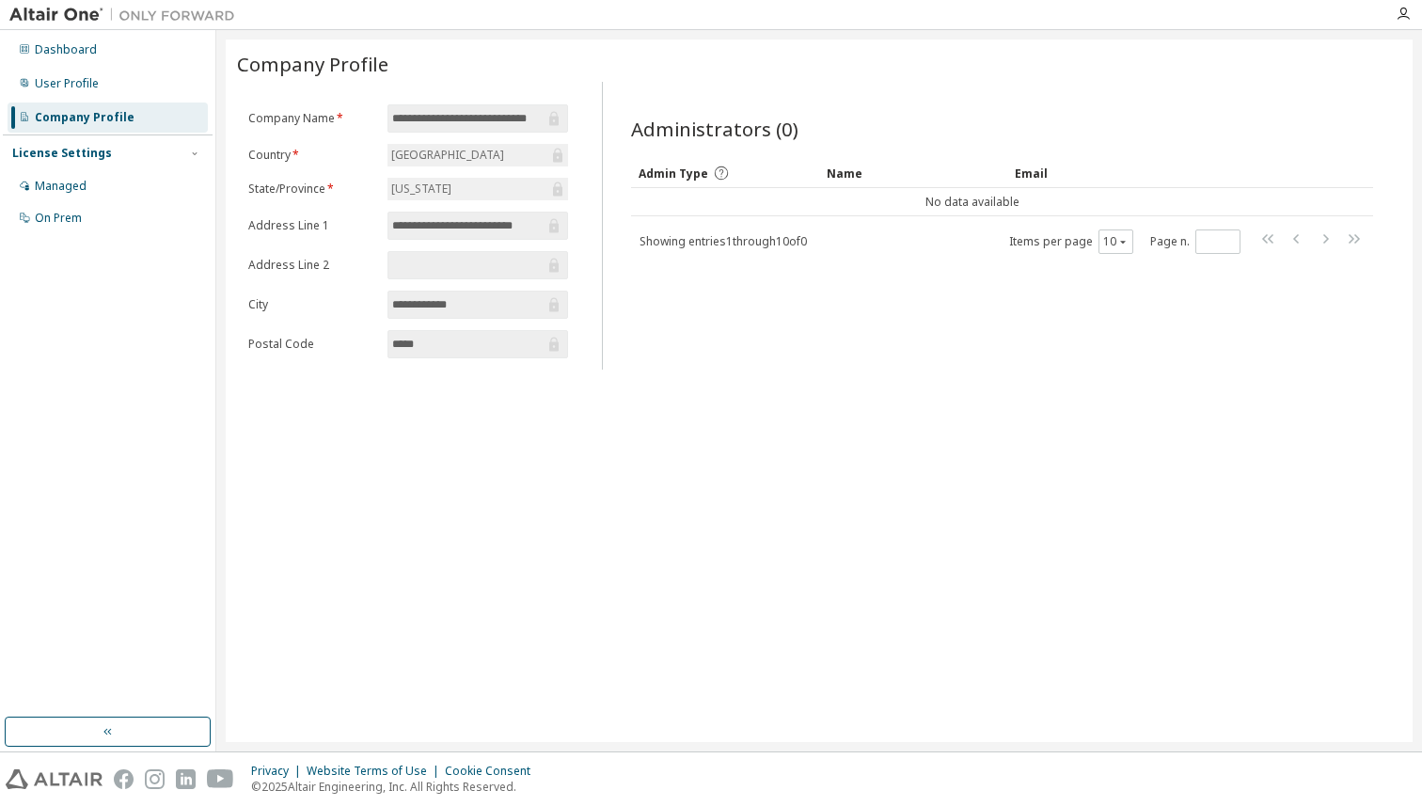
click at [102, 157] on div "License Settings" at bounding box center [62, 153] width 100 height 15
click at [88, 187] on div "Managed" at bounding box center [108, 186] width 200 height 30
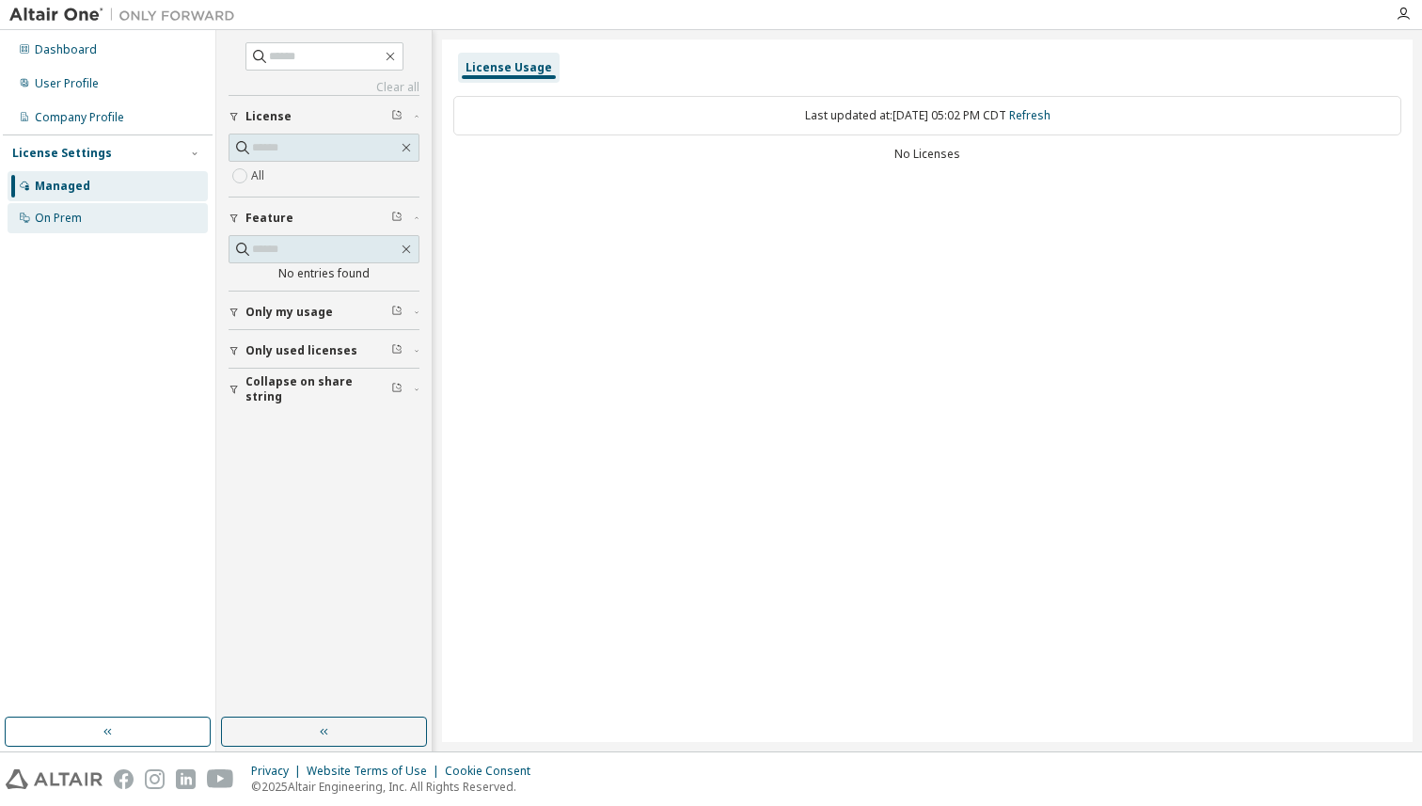
click at [87, 218] on div "On Prem" at bounding box center [108, 218] width 200 height 30
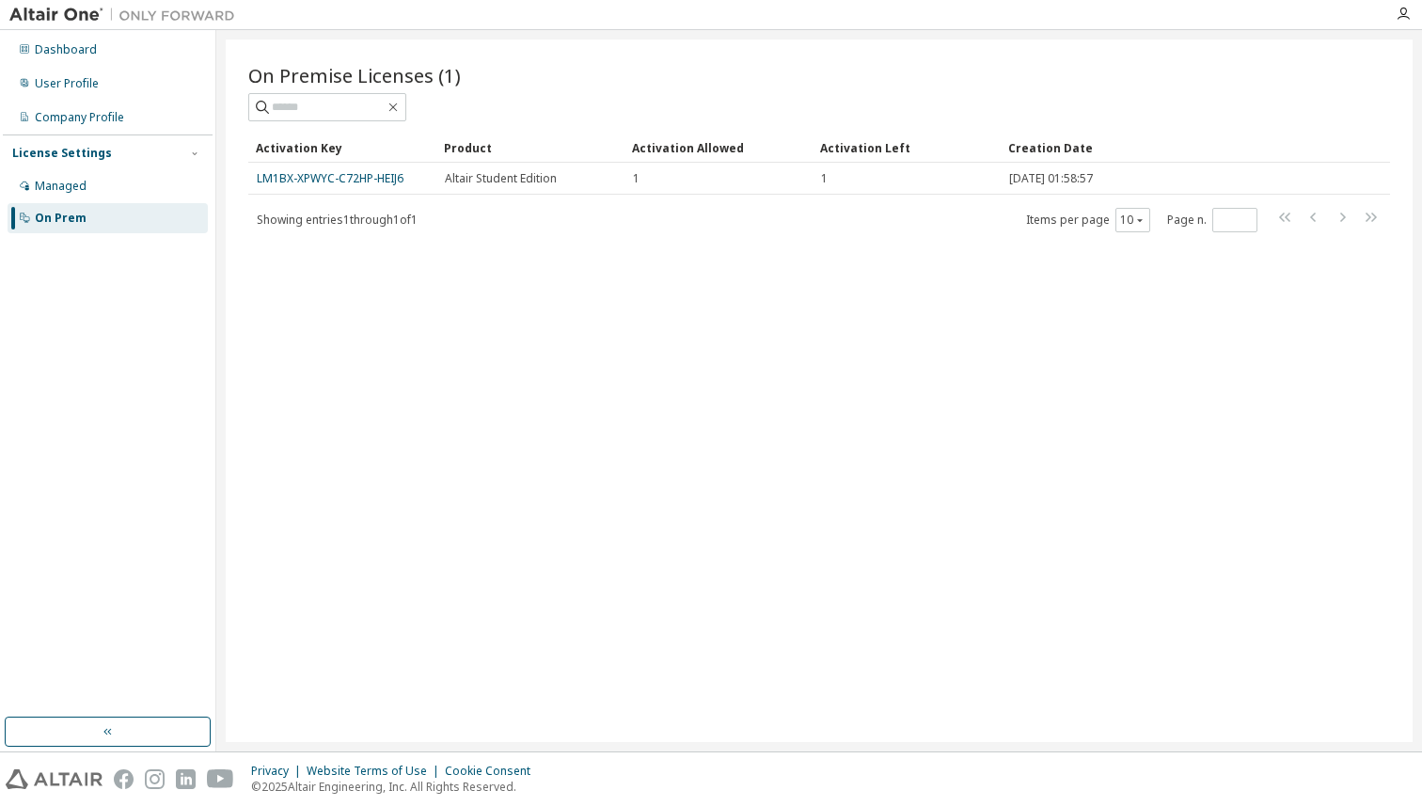
click at [73, 8] on img at bounding box center [126, 15] width 235 height 19
click at [147, 22] on img at bounding box center [126, 15] width 235 height 19
click at [86, 53] on div "Dashboard" at bounding box center [66, 49] width 62 height 15
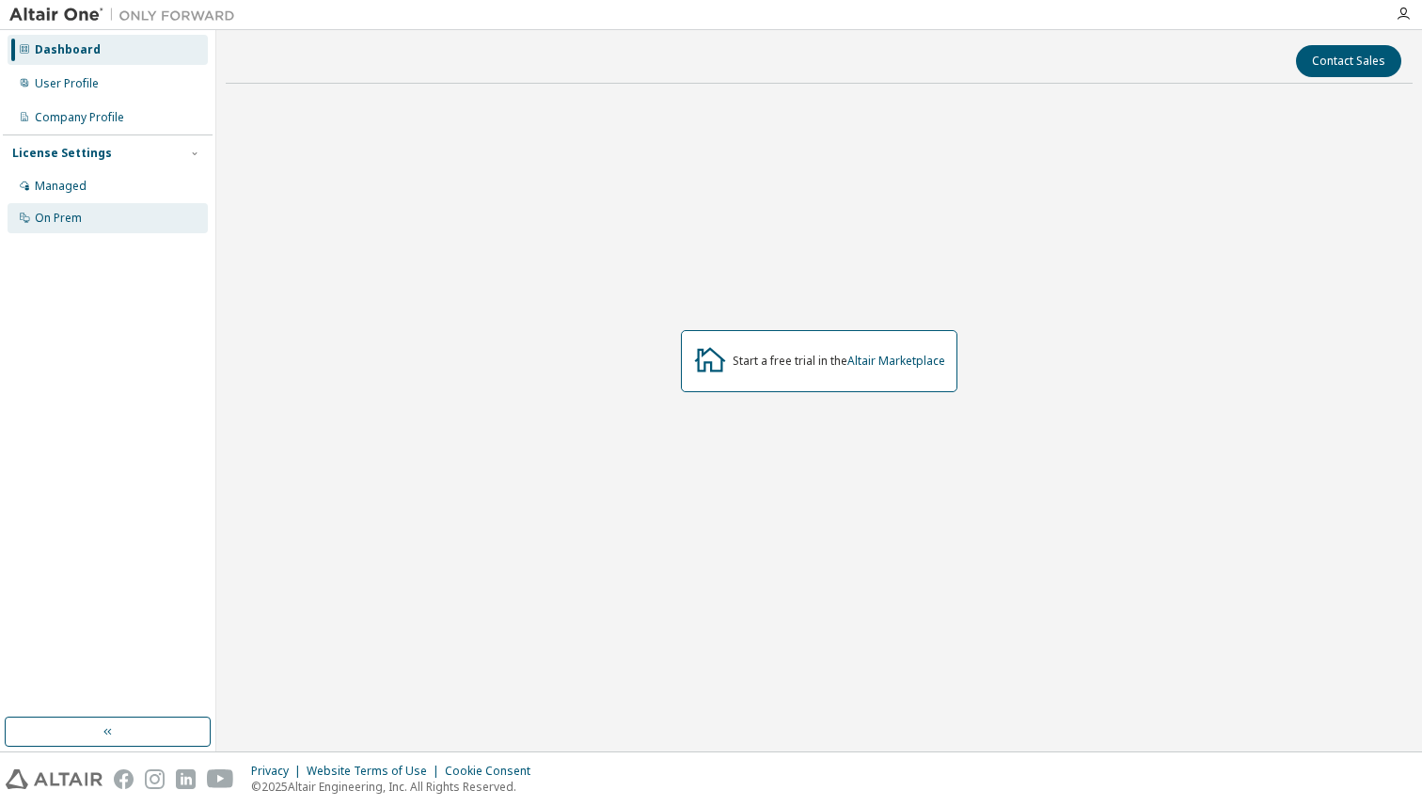
click at [58, 221] on div "On Prem" at bounding box center [58, 218] width 47 height 15
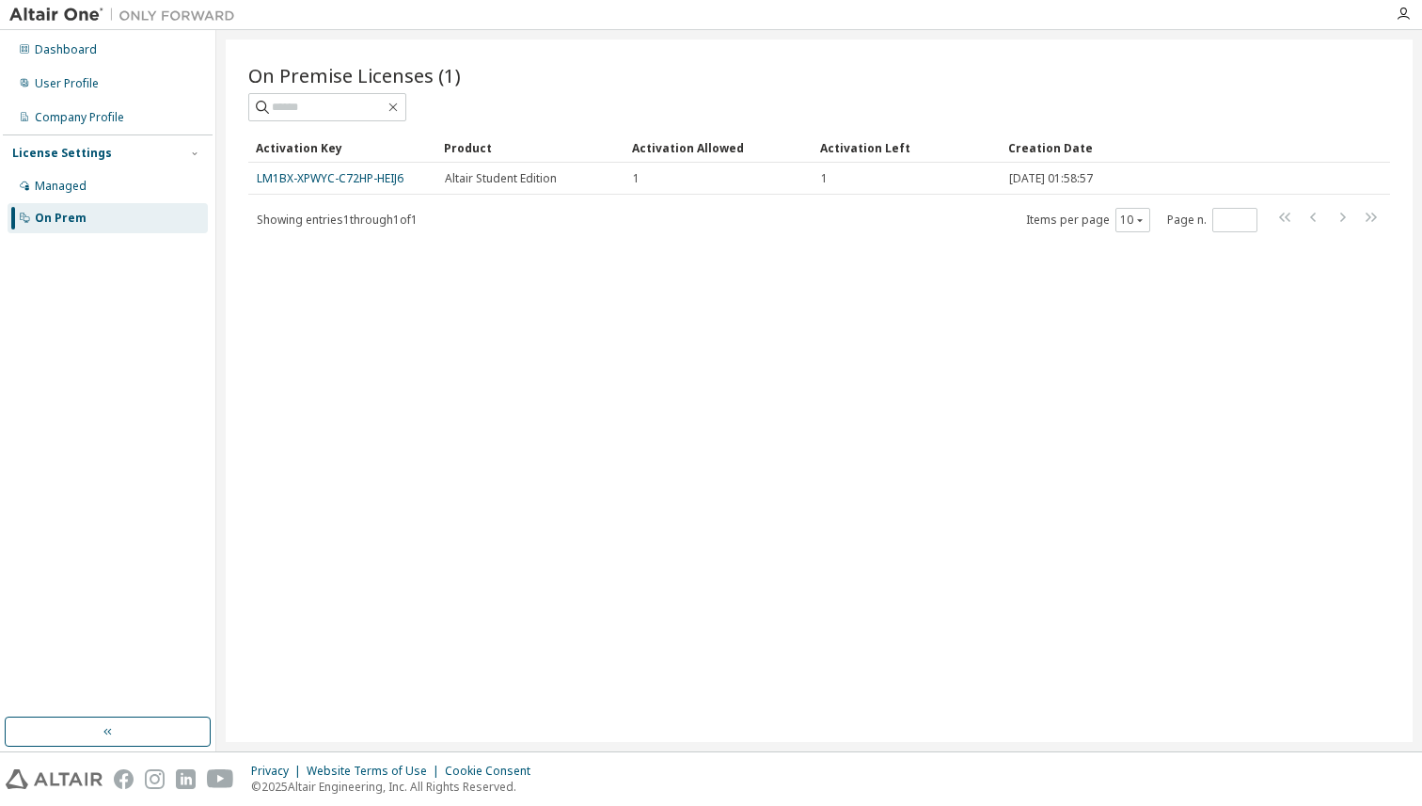
click at [329, 380] on div "On Premise Licenses (1) Clear Load Save Save As Field Operator Value Select fil…" at bounding box center [819, 390] width 1187 height 702
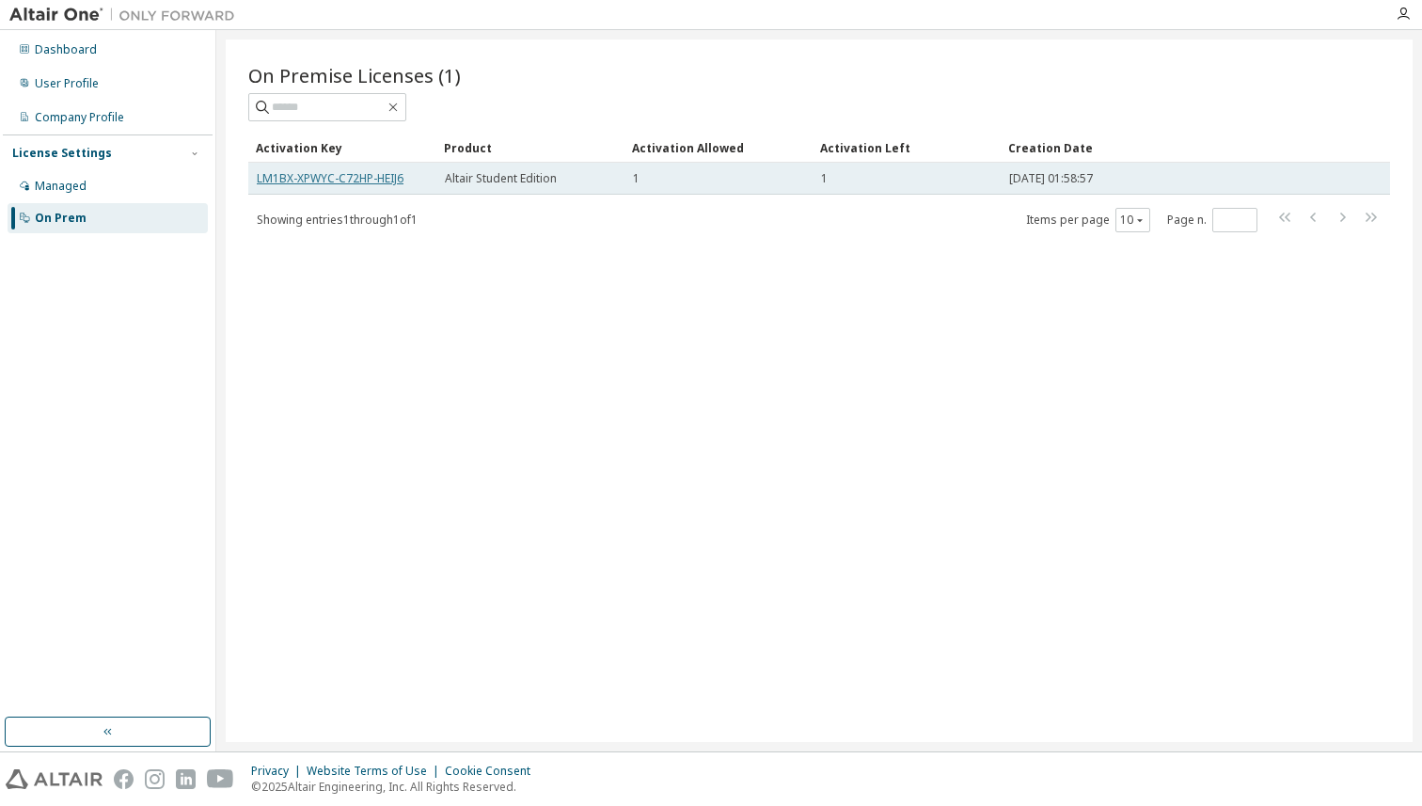
click at [331, 180] on link "LM1BX-XPWYC-C72HP-HEIJ6" at bounding box center [330, 178] width 147 height 16
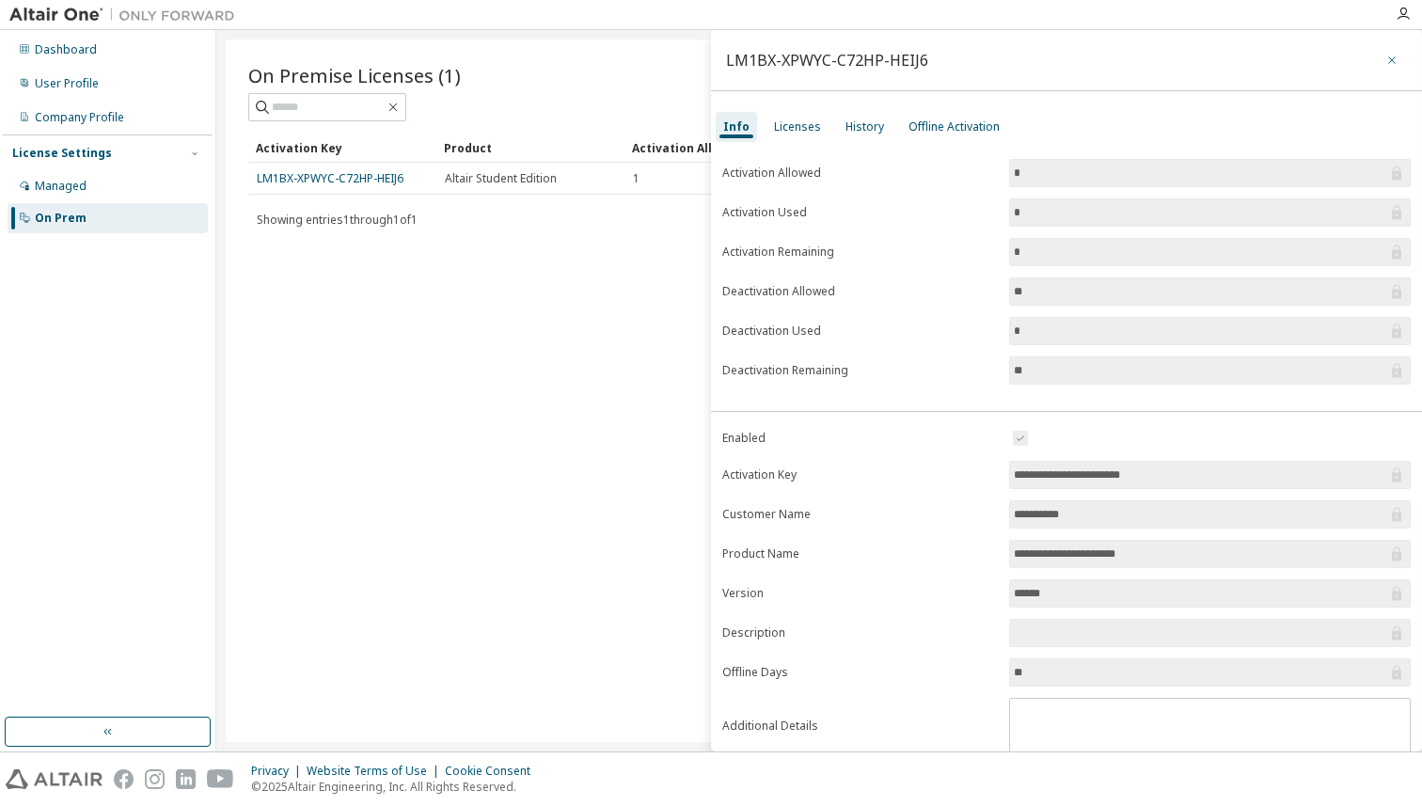
click at [1385, 57] on icon "button" at bounding box center [1391, 60] width 13 height 15
